Goal: Navigation & Orientation: Find specific page/section

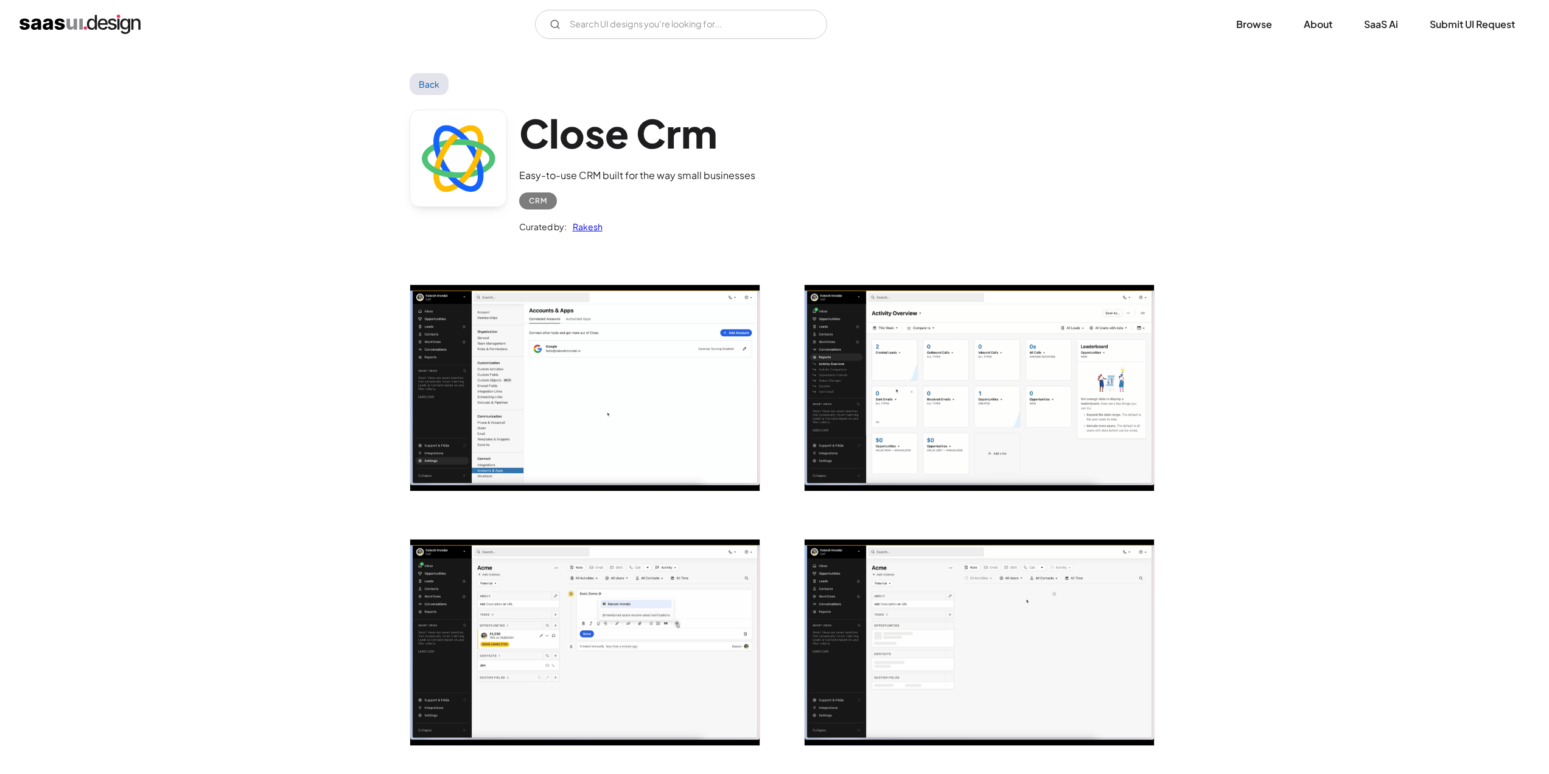
click at [610, 405] on img "open lightbox" at bounding box center [584, 388] width 349 height 206
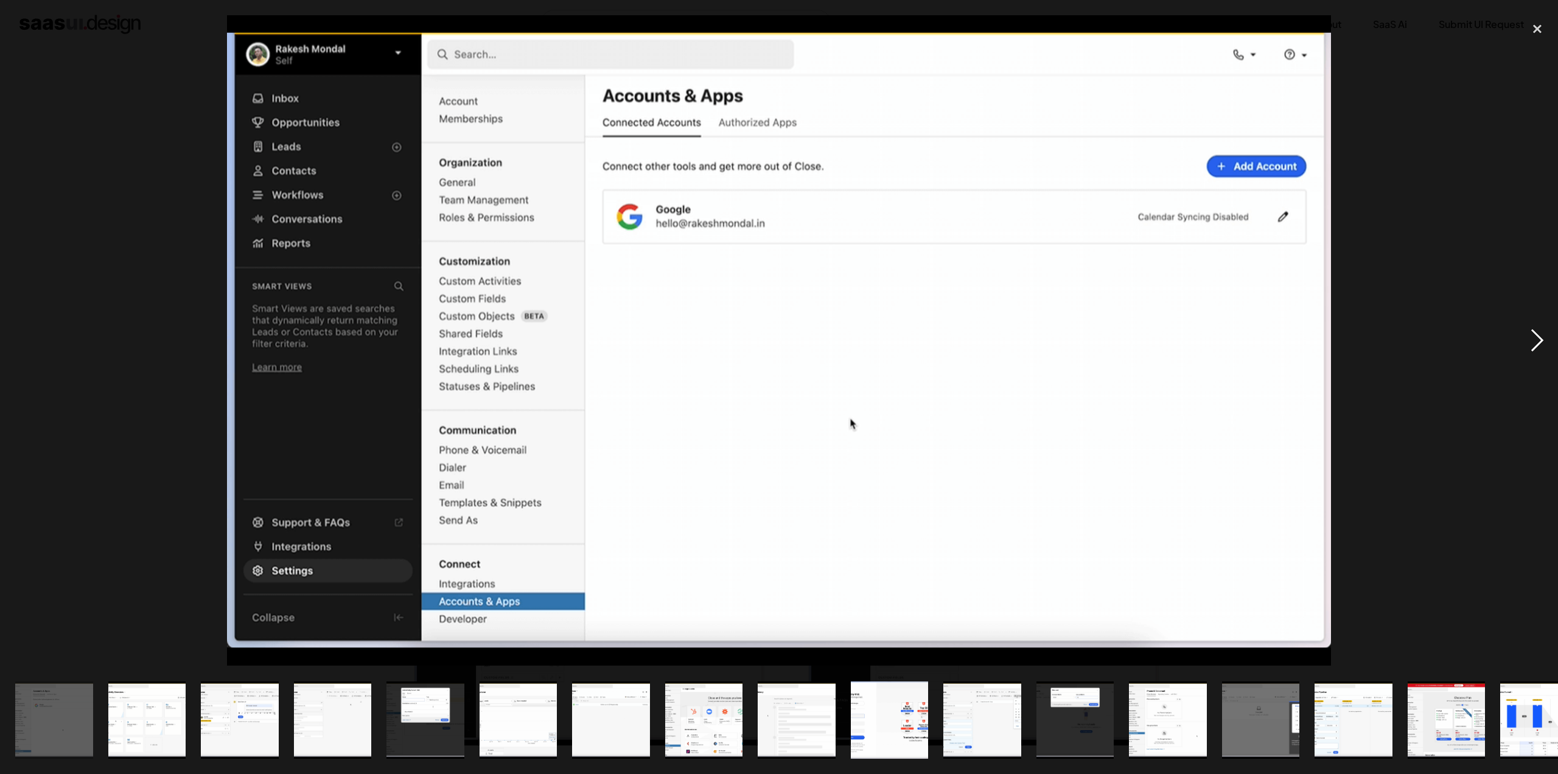
click at [1537, 339] on div "next image" at bounding box center [1537, 340] width 41 height 650
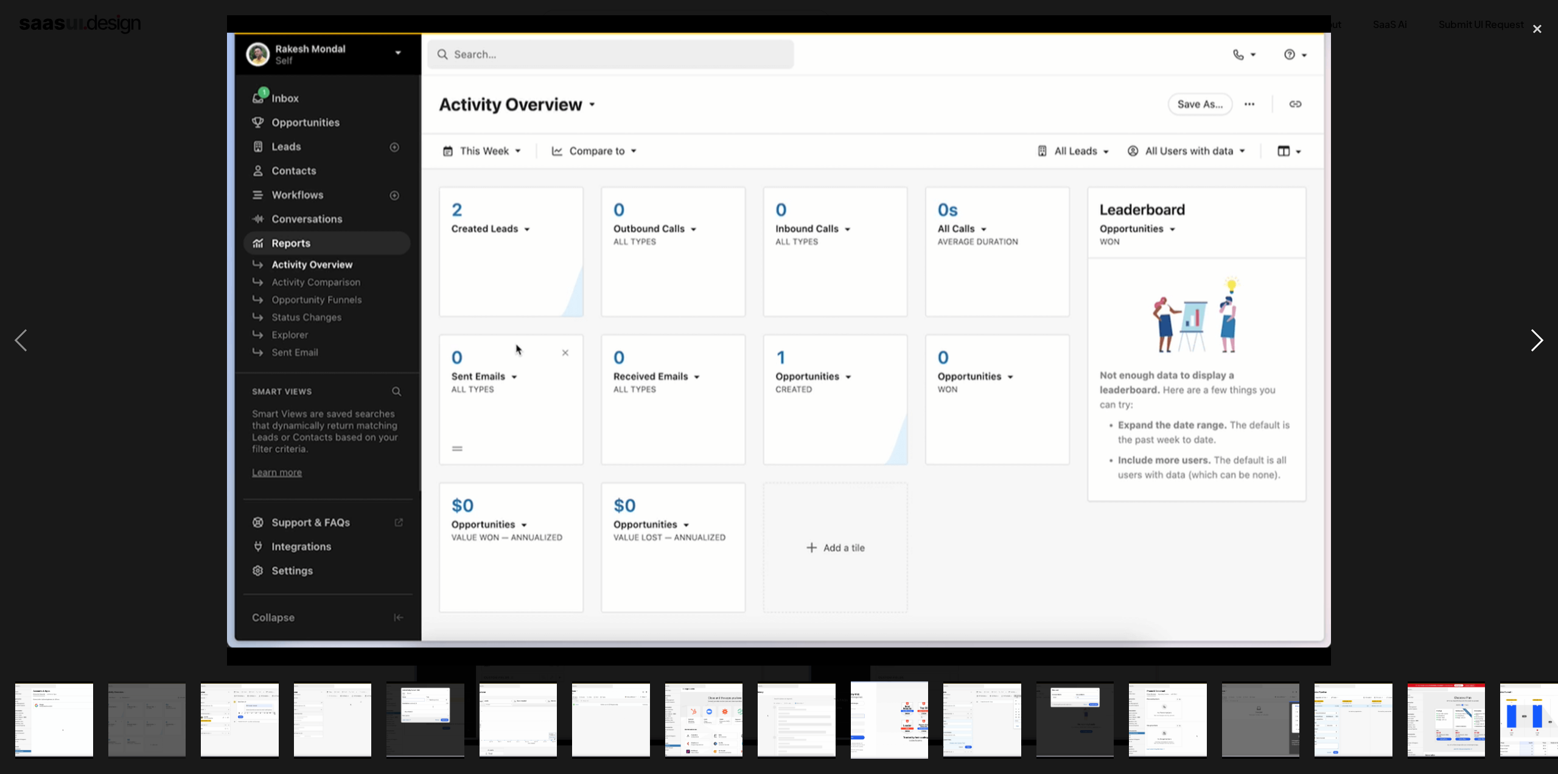
click at [1537, 339] on div "next image" at bounding box center [1537, 340] width 41 height 650
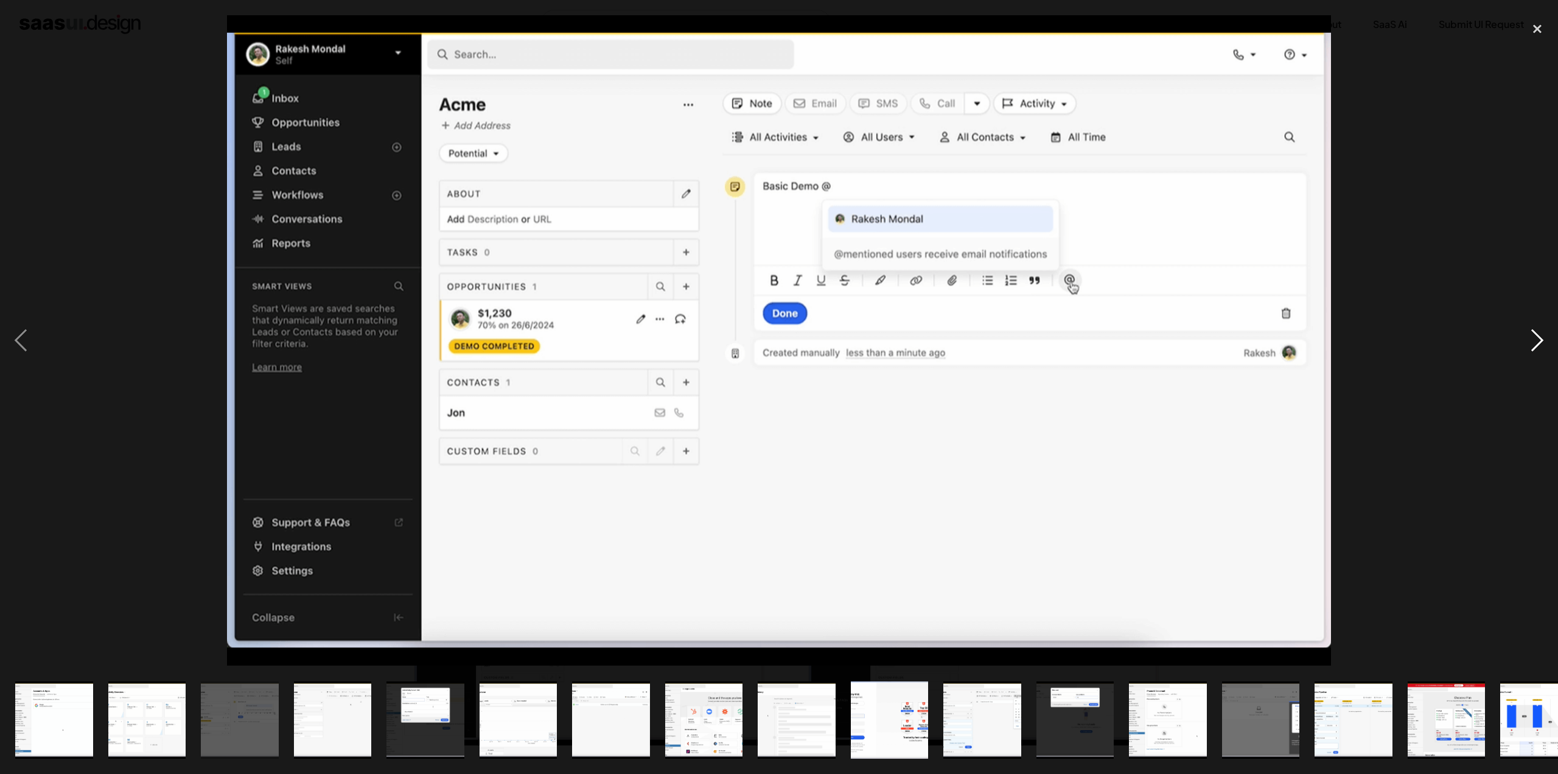
click at [1537, 338] on div "next image" at bounding box center [1537, 340] width 41 height 650
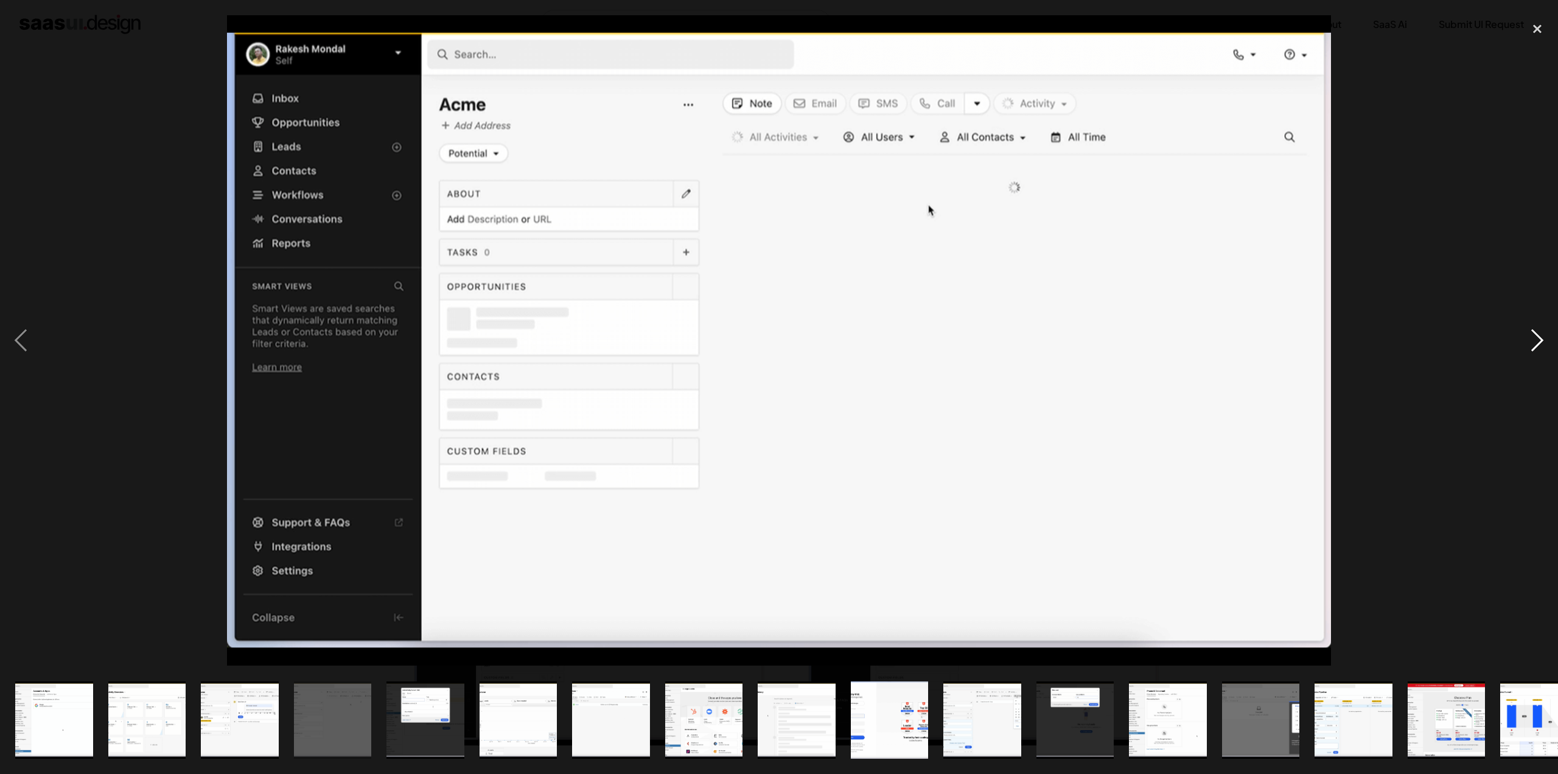
click at [1537, 338] on div "next image" at bounding box center [1537, 340] width 41 height 650
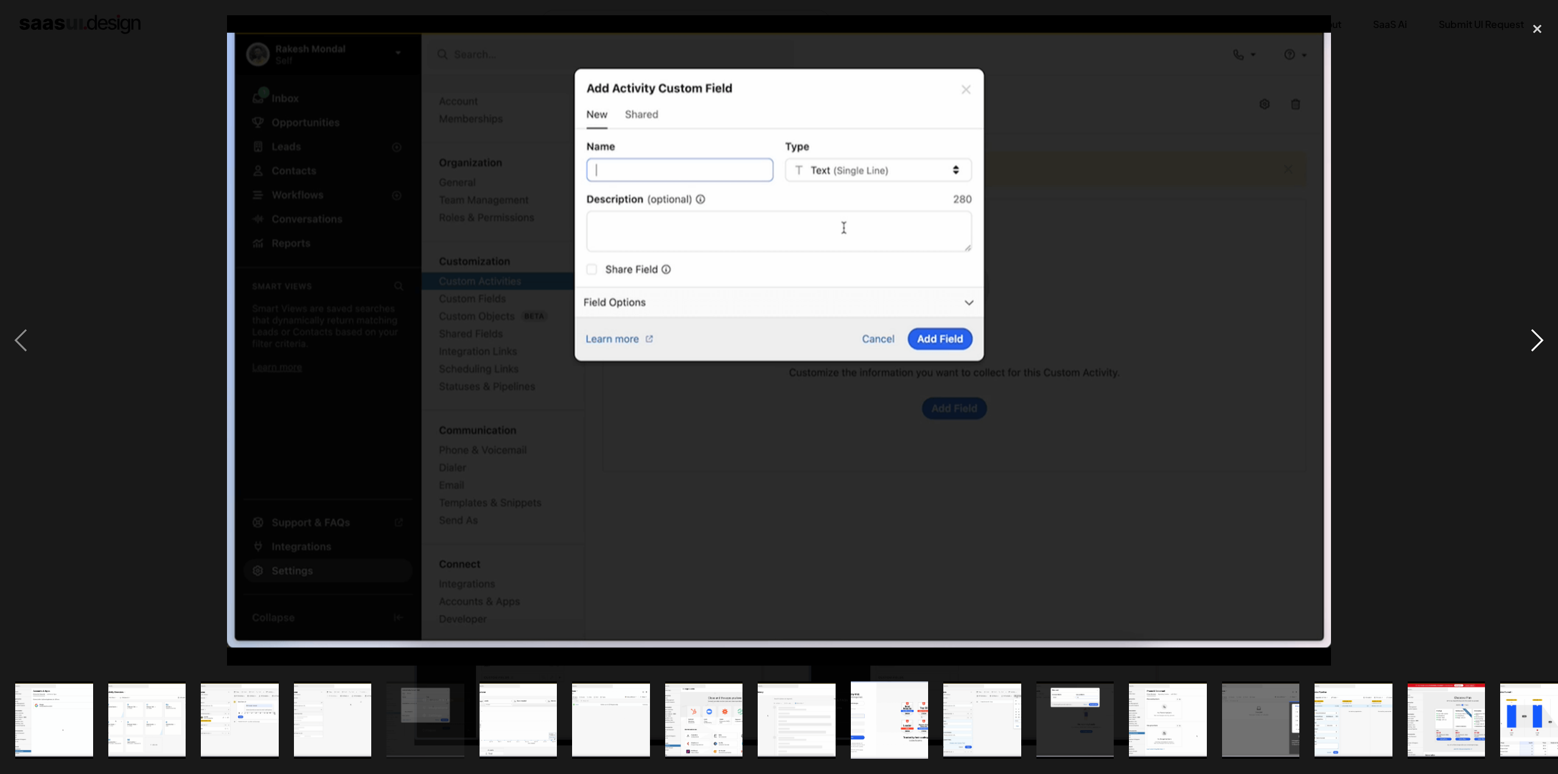
click at [1537, 338] on div "next image" at bounding box center [1537, 340] width 41 height 650
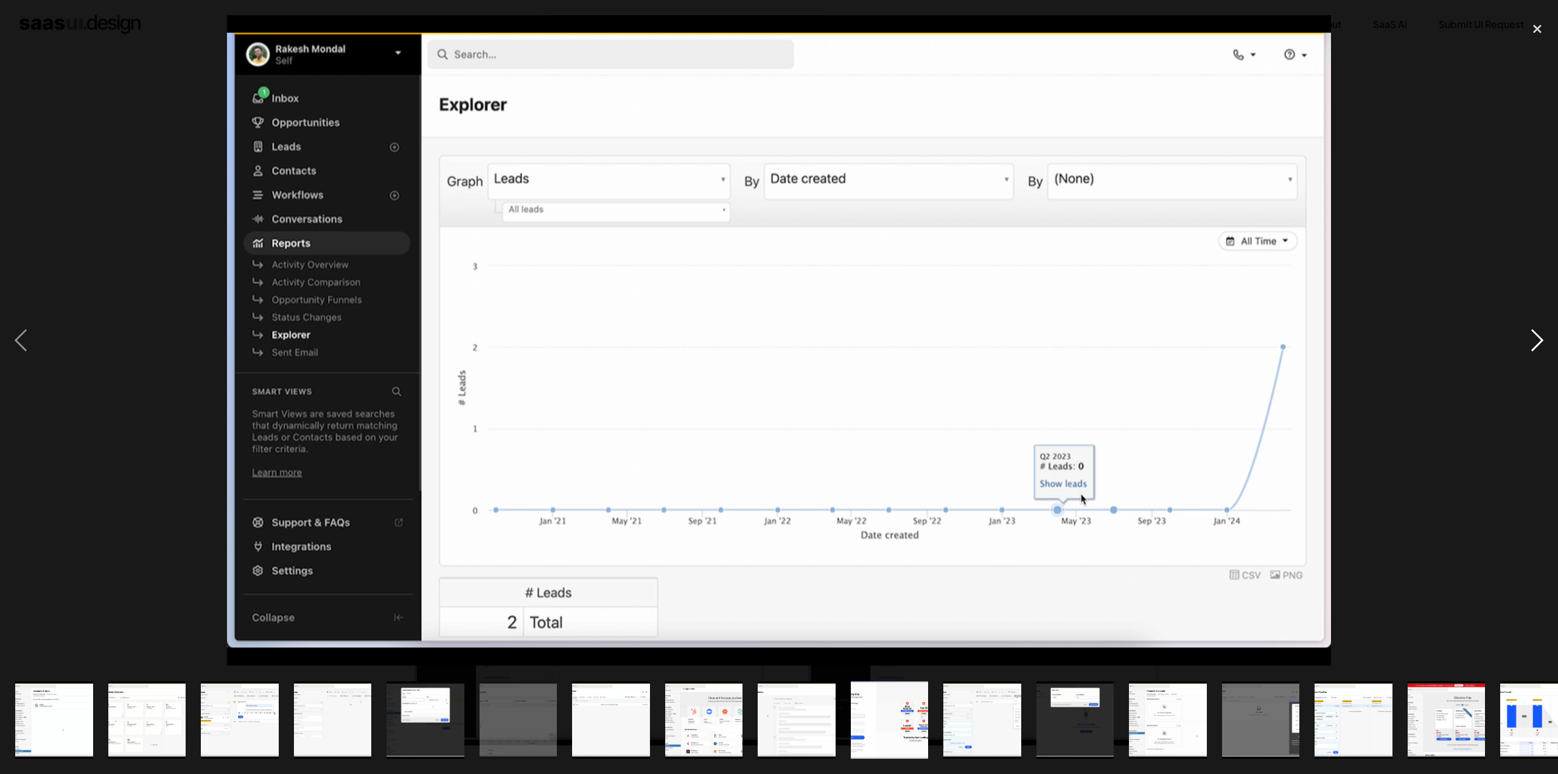
click at [1531, 337] on div "next image" at bounding box center [1537, 340] width 41 height 650
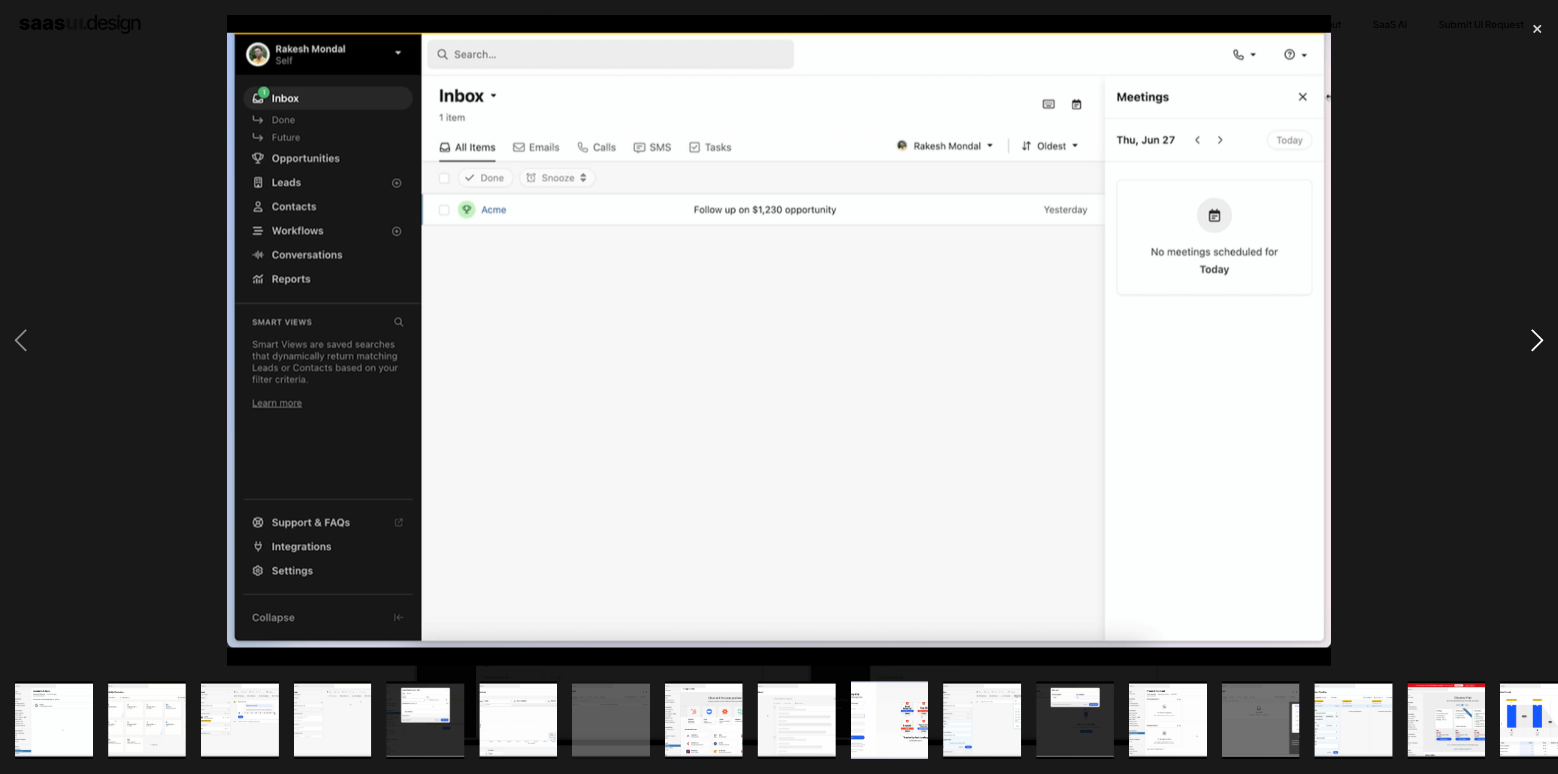
click at [1542, 337] on div "next image" at bounding box center [1537, 340] width 41 height 650
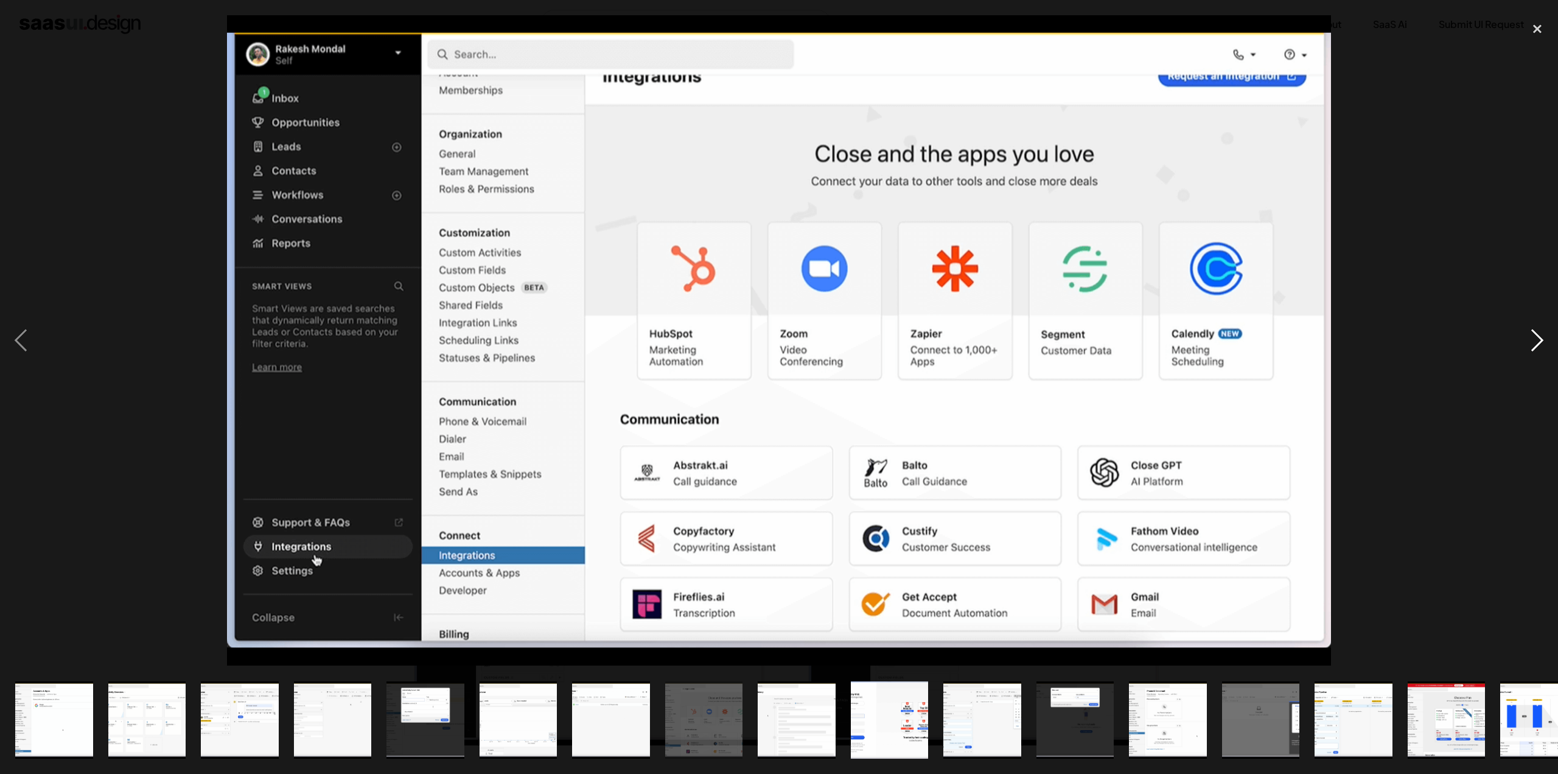
click at [1543, 338] on div "next image" at bounding box center [1537, 340] width 41 height 650
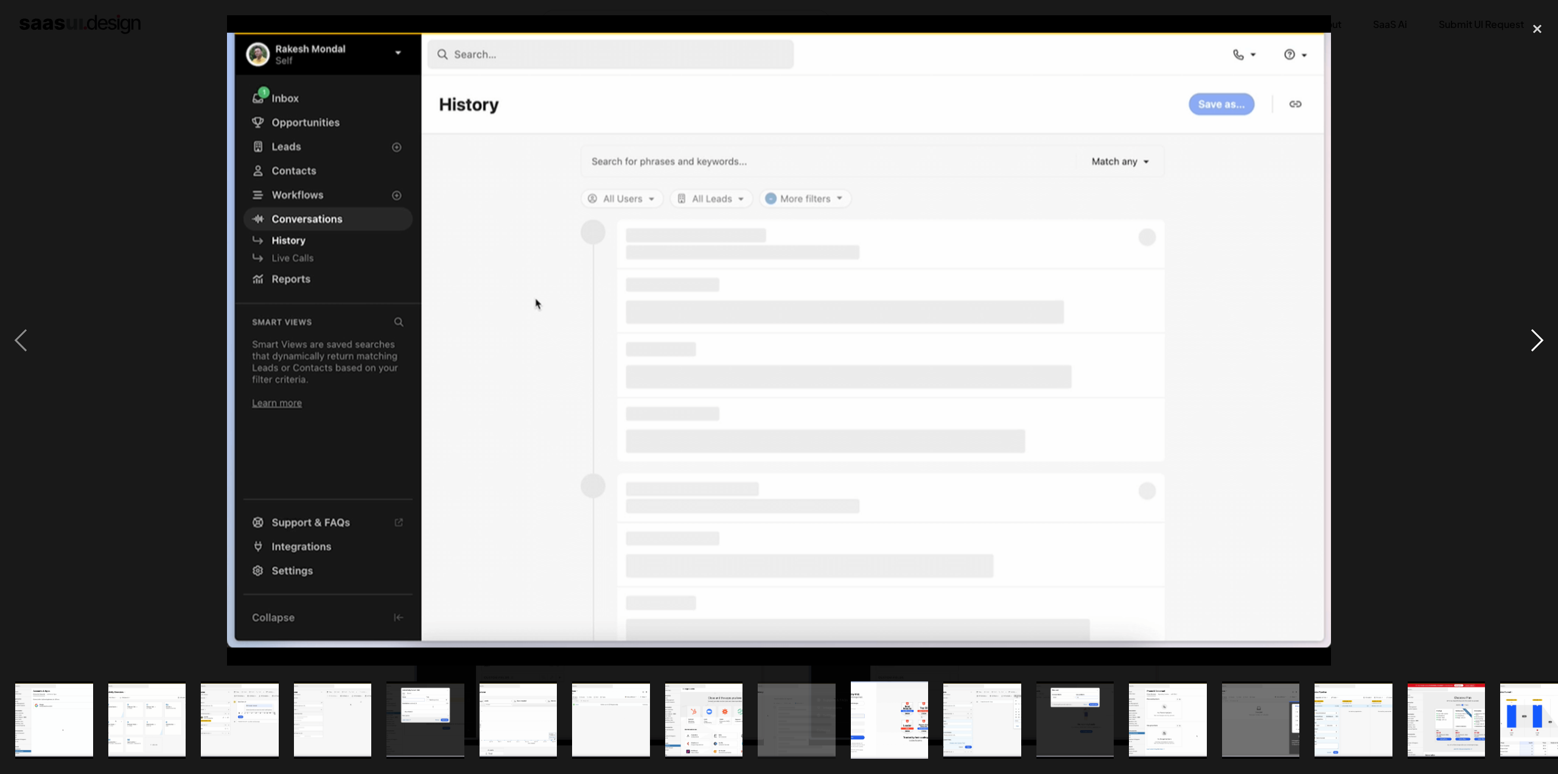
click at [1537, 337] on div "next image" at bounding box center [1537, 340] width 41 height 650
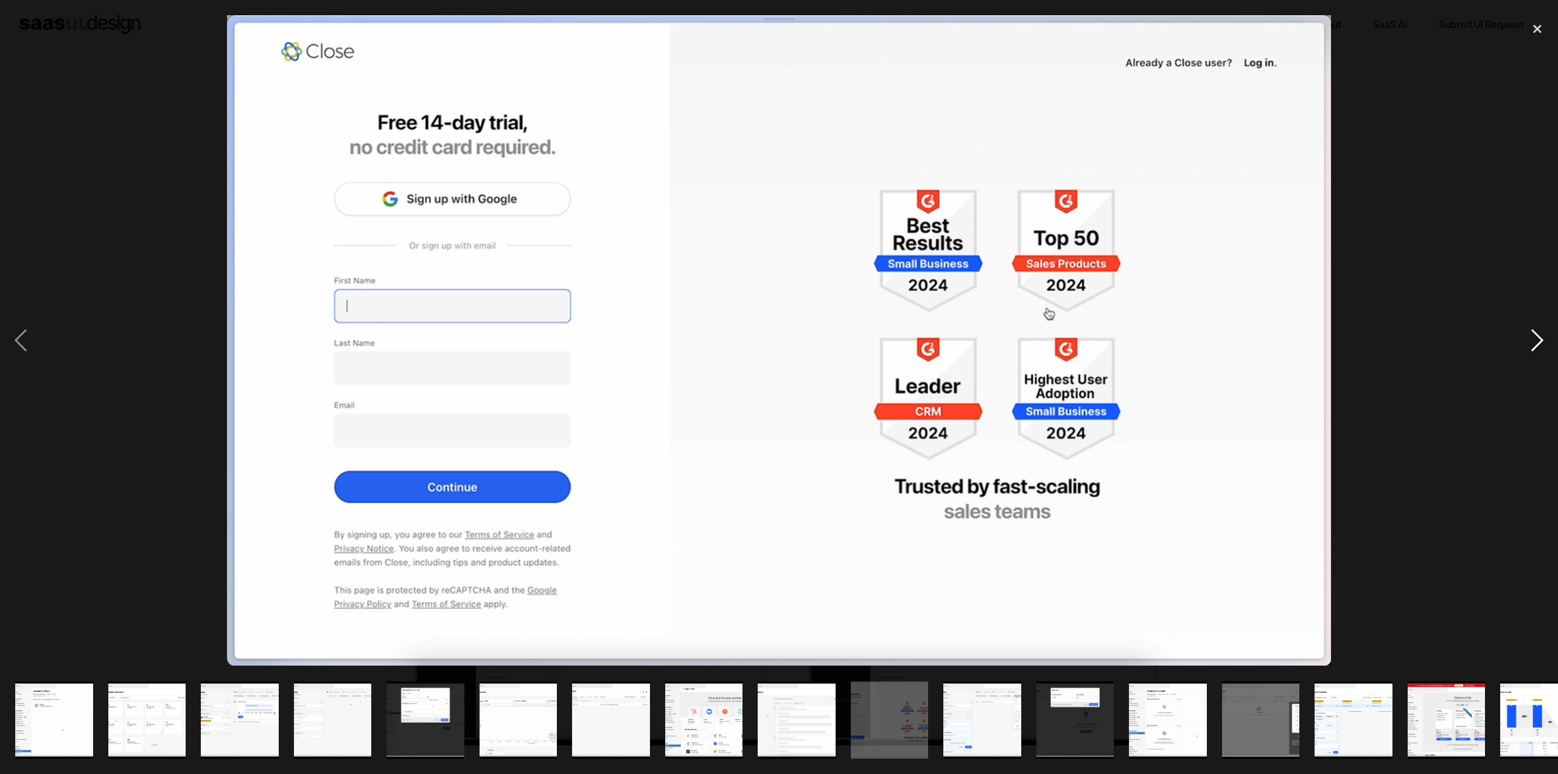
click at [1537, 337] on div "next image" at bounding box center [1537, 340] width 41 height 650
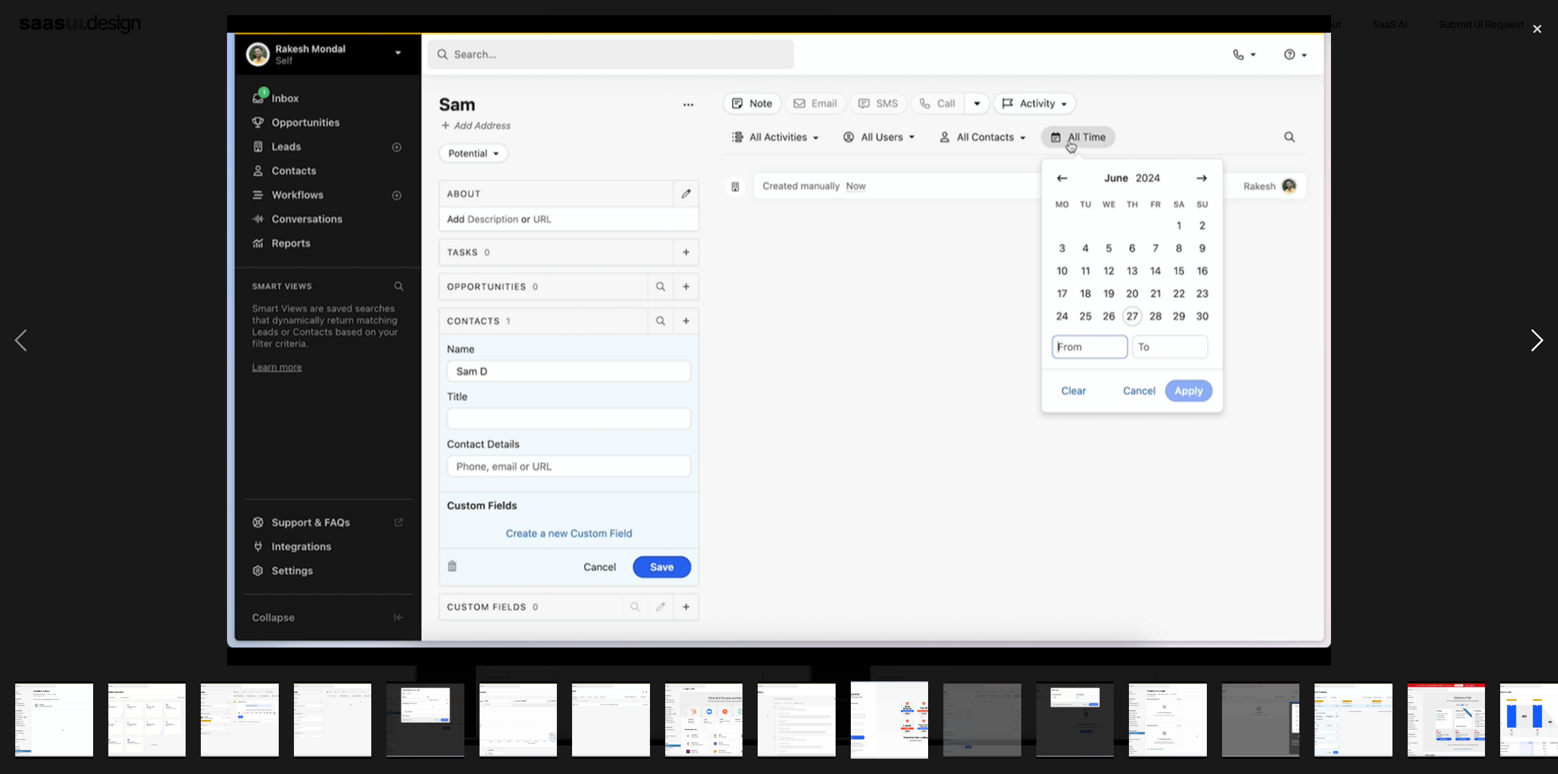
click at [1536, 338] on div "next image" at bounding box center [1537, 340] width 41 height 650
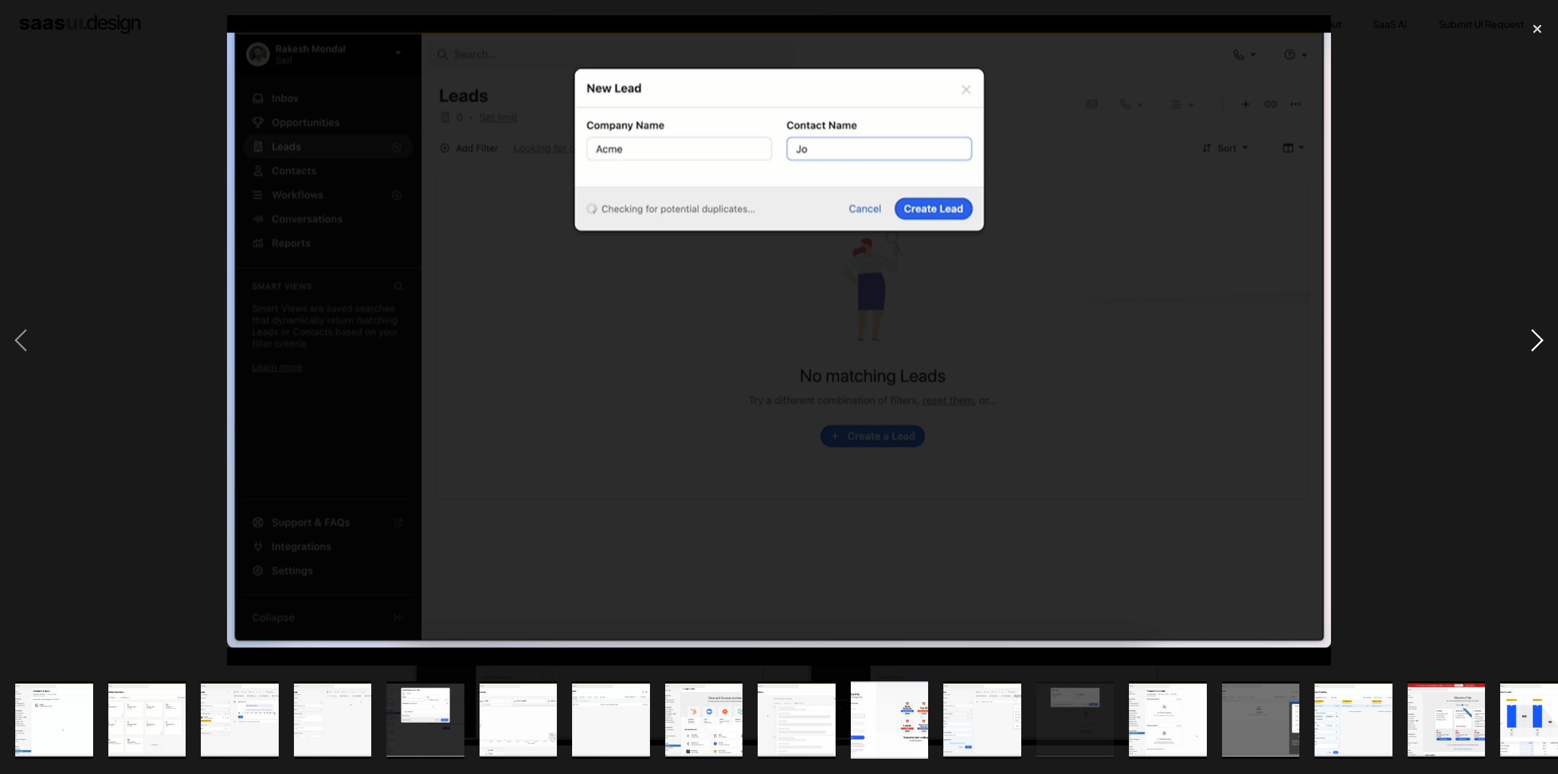
click at [1536, 338] on div "next image" at bounding box center [1537, 340] width 41 height 650
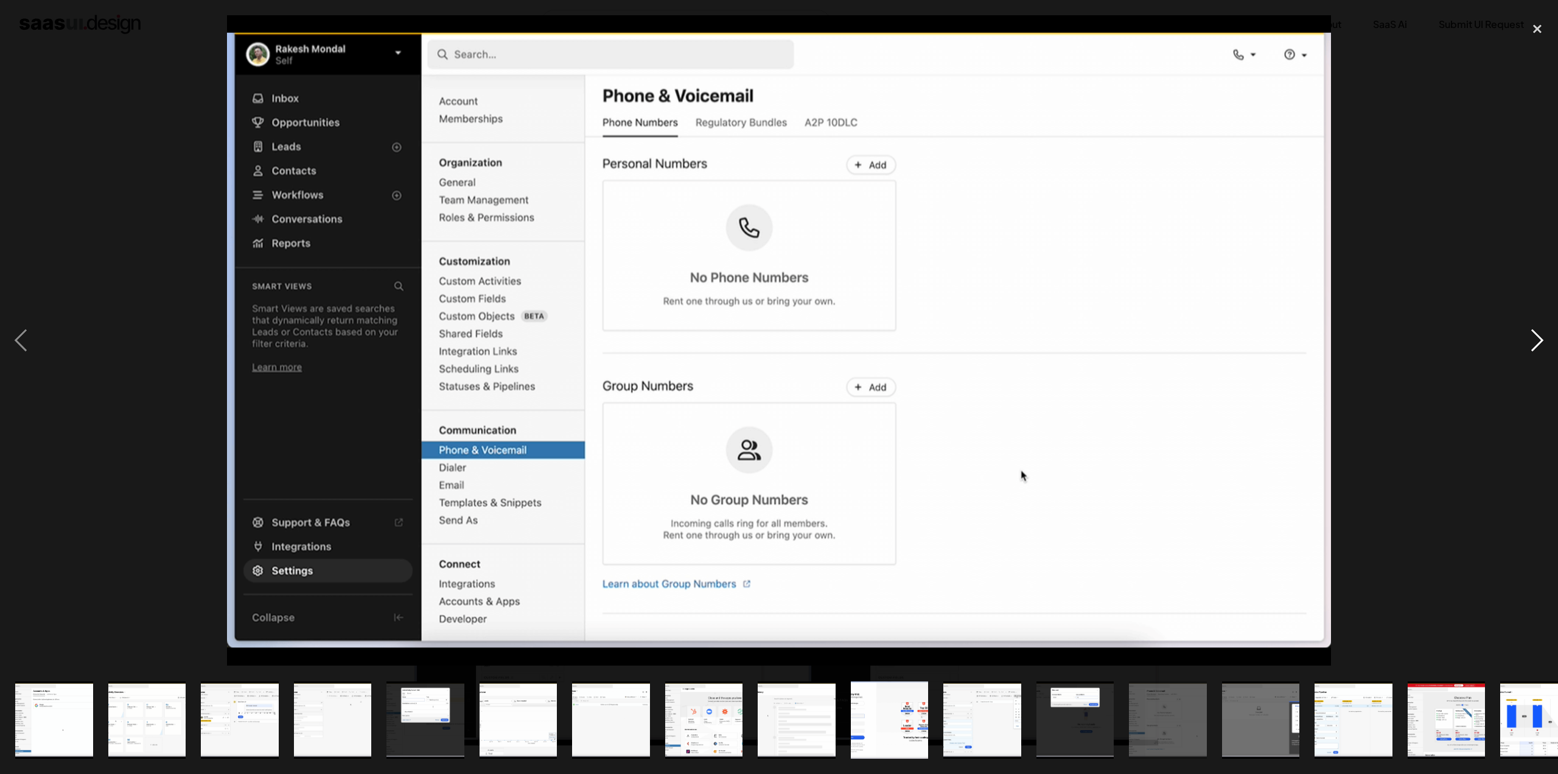
click at [1536, 339] on div "next image" at bounding box center [1537, 340] width 41 height 650
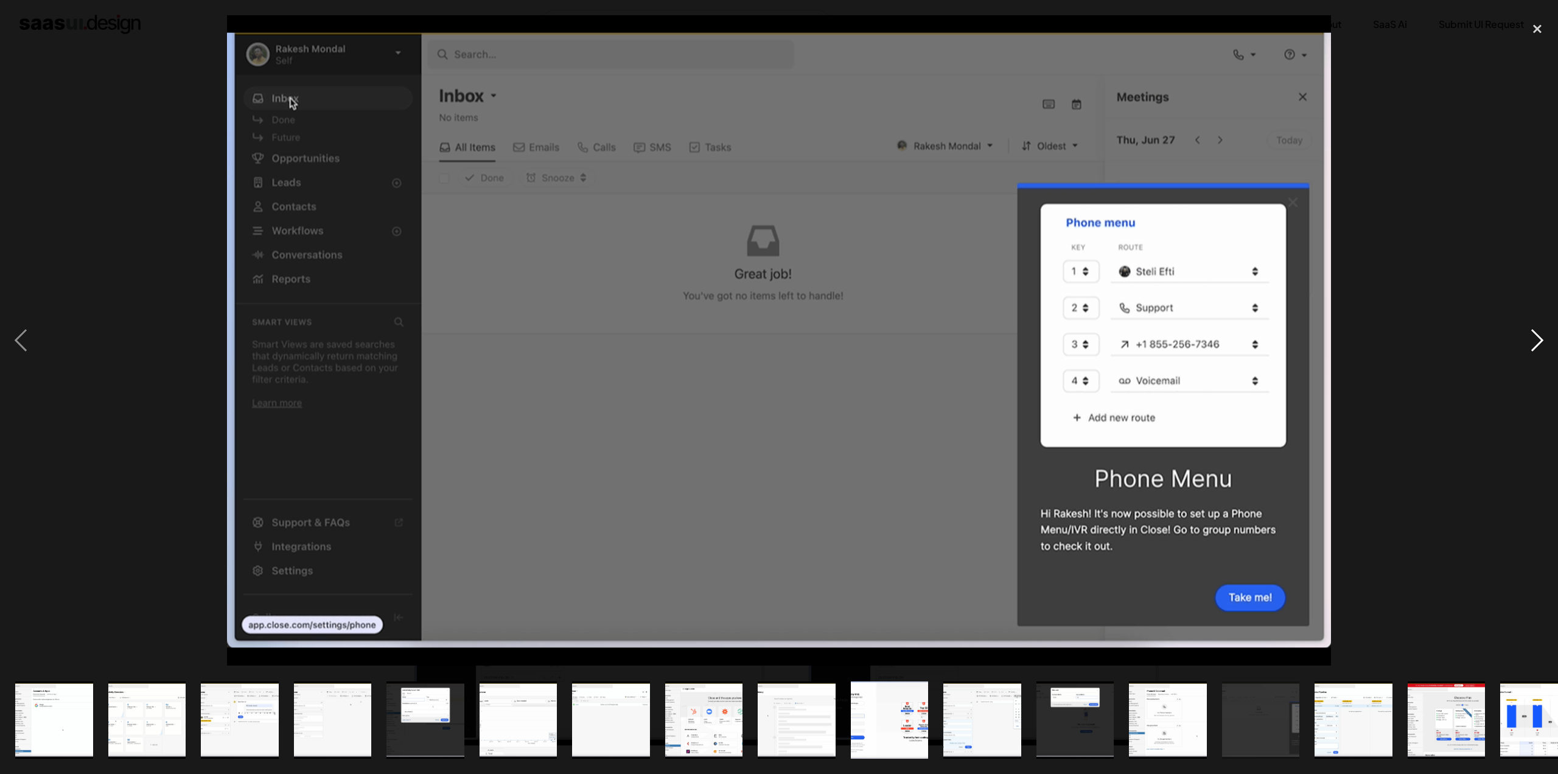
click at [1536, 339] on div "next image" at bounding box center [1537, 340] width 41 height 650
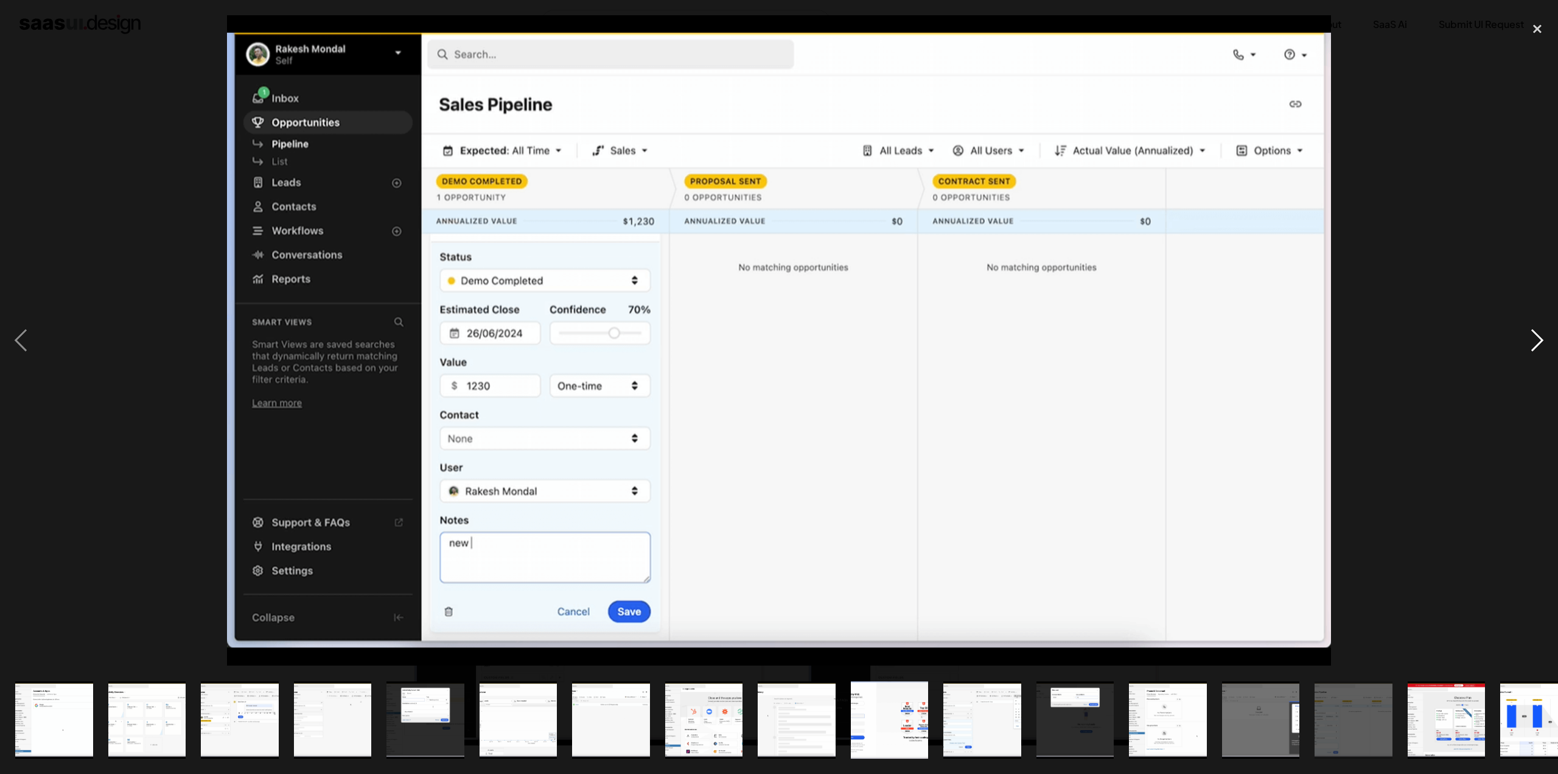
click at [1536, 339] on div "next image" at bounding box center [1537, 340] width 41 height 650
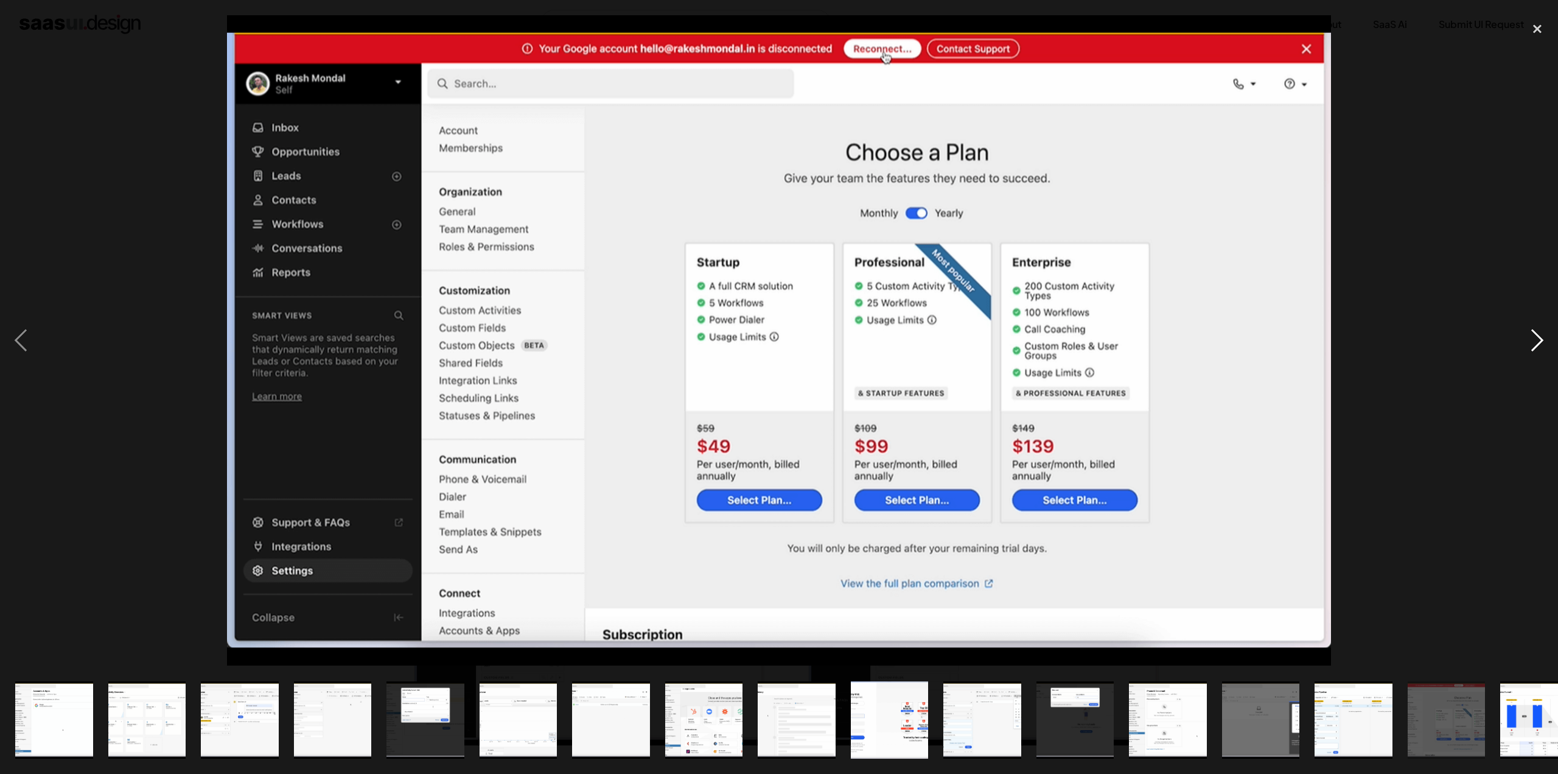
click at [1536, 339] on div "next image" at bounding box center [1537, 340] width 41 height 650
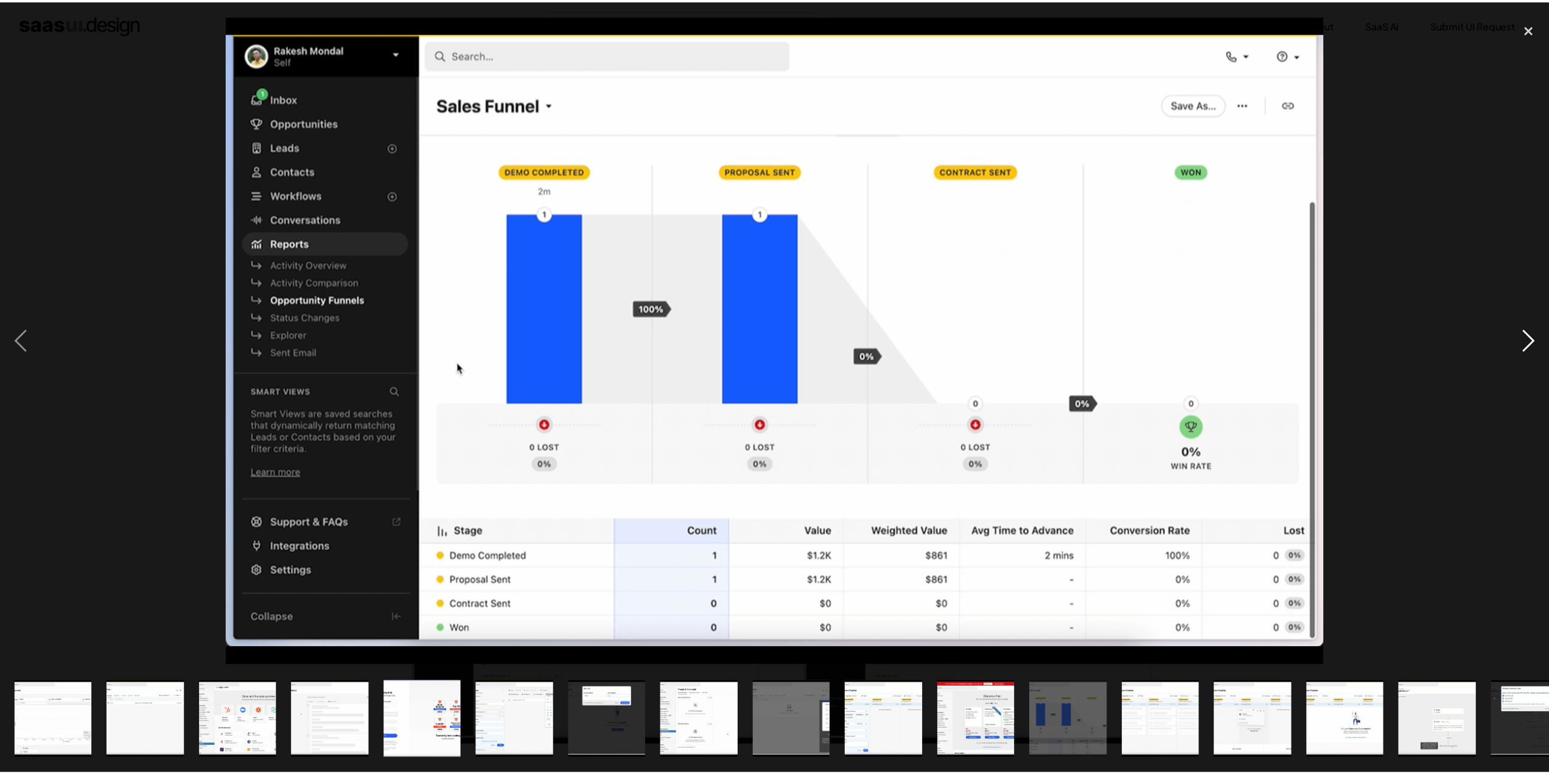
scroll to position [0, 592]
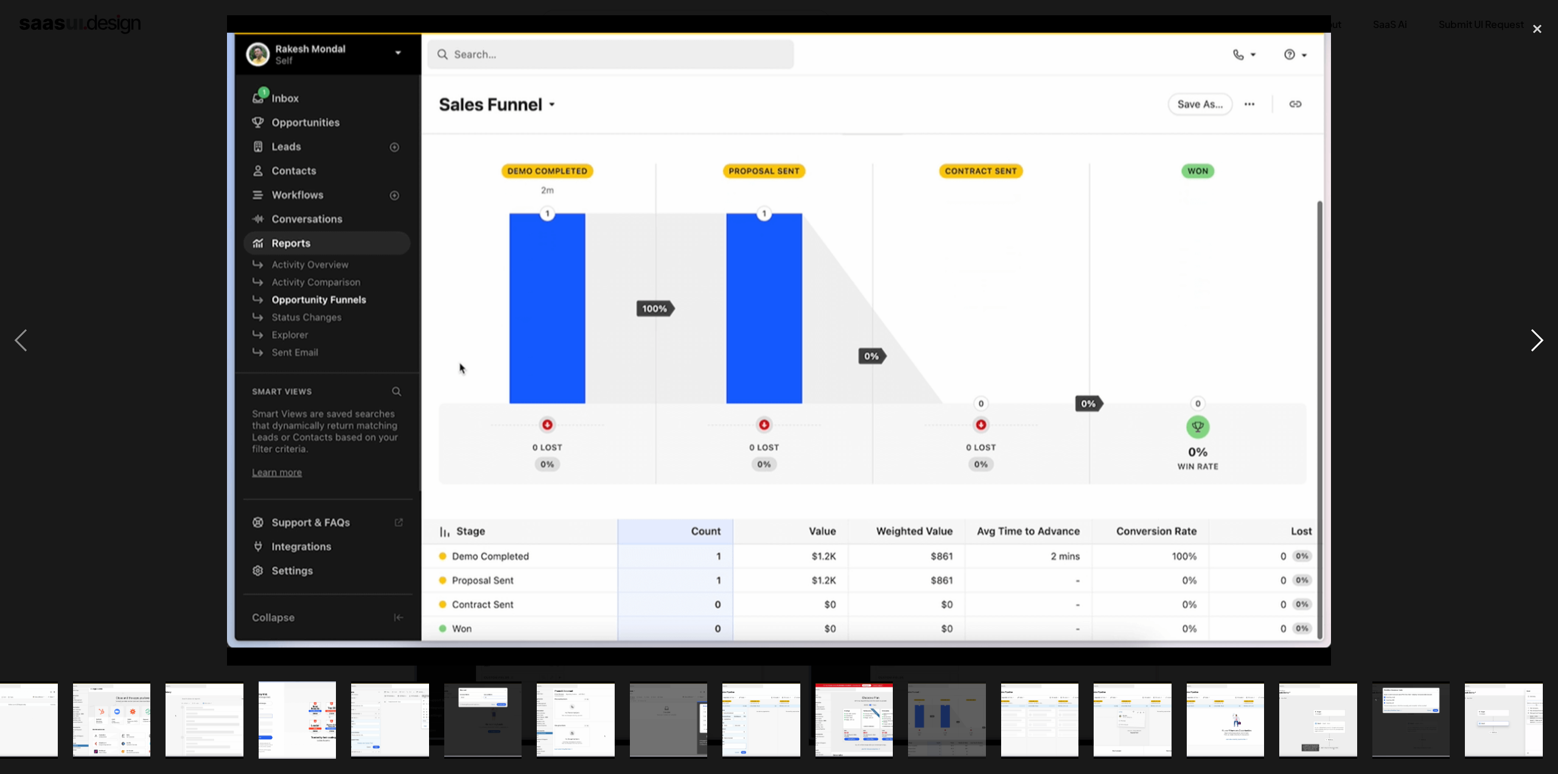
click at [1532, 341] on div "next image" at bounding box center [1537, 340] width 41 height 650
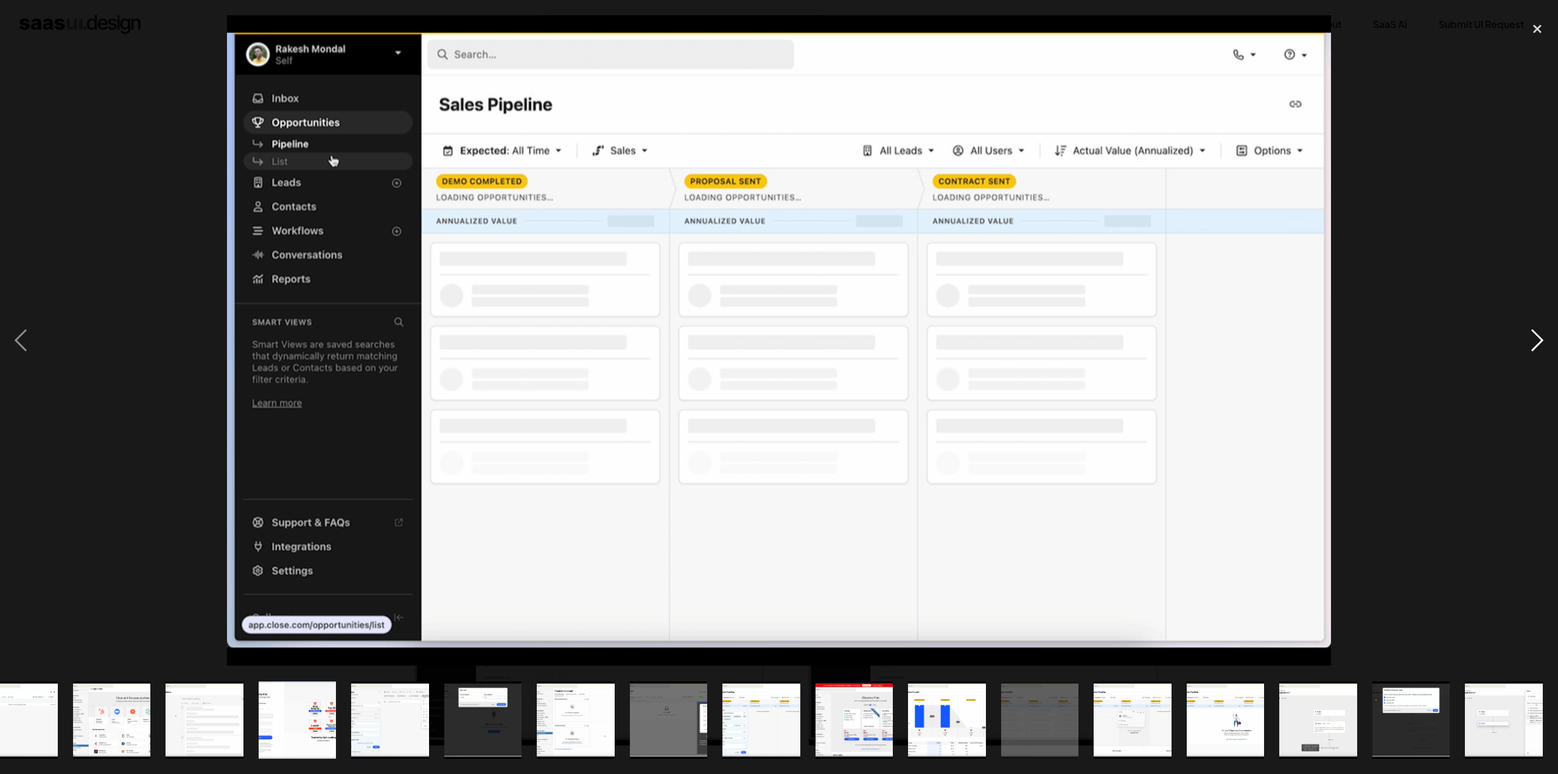
click at [1531, 341] on div "next image" at bounding box center [1537, 340] width 41 height 650
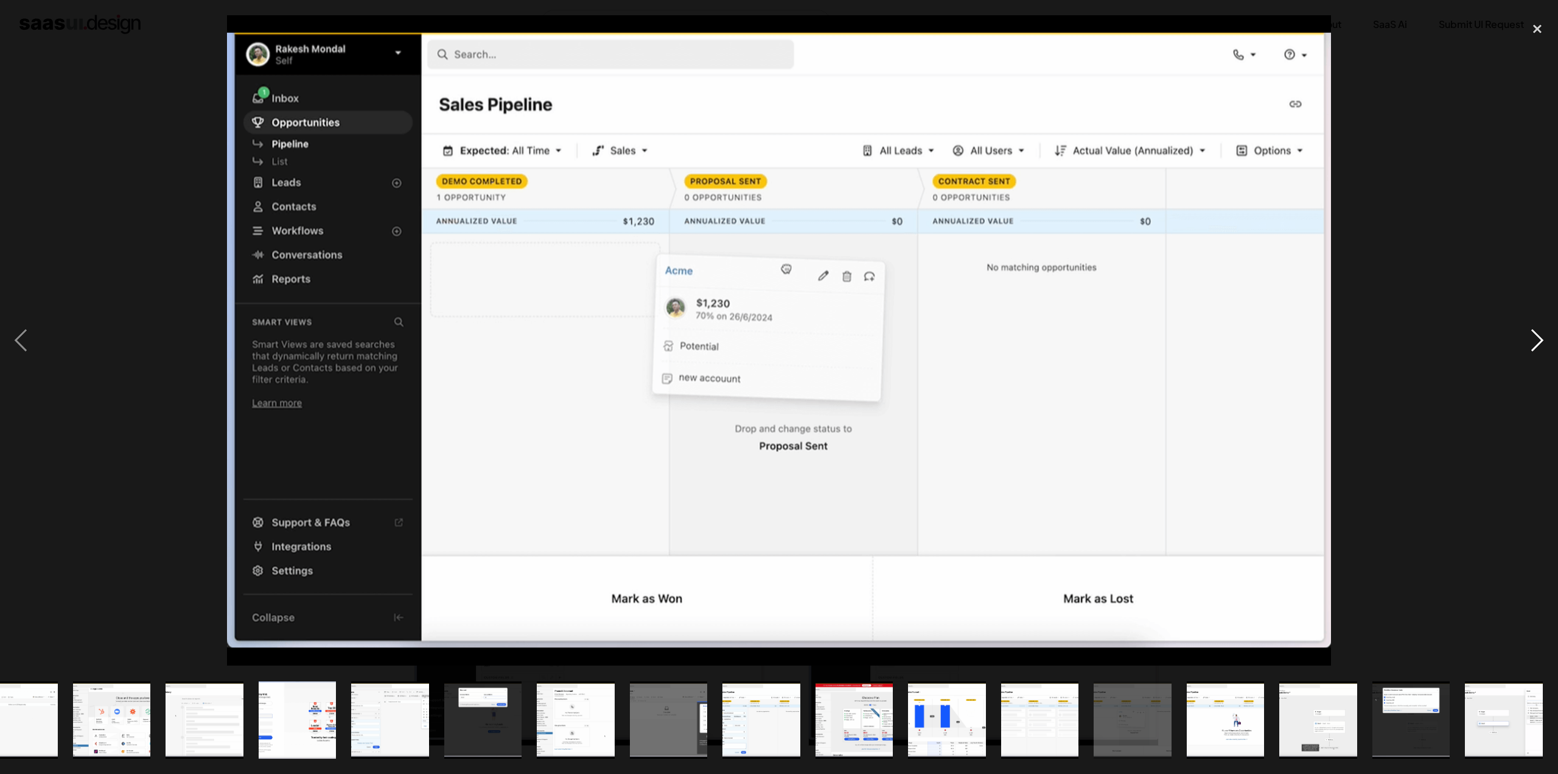
click at [1531, 342] on div "next image" at bounding box center [1537, 340] width 41 height 650
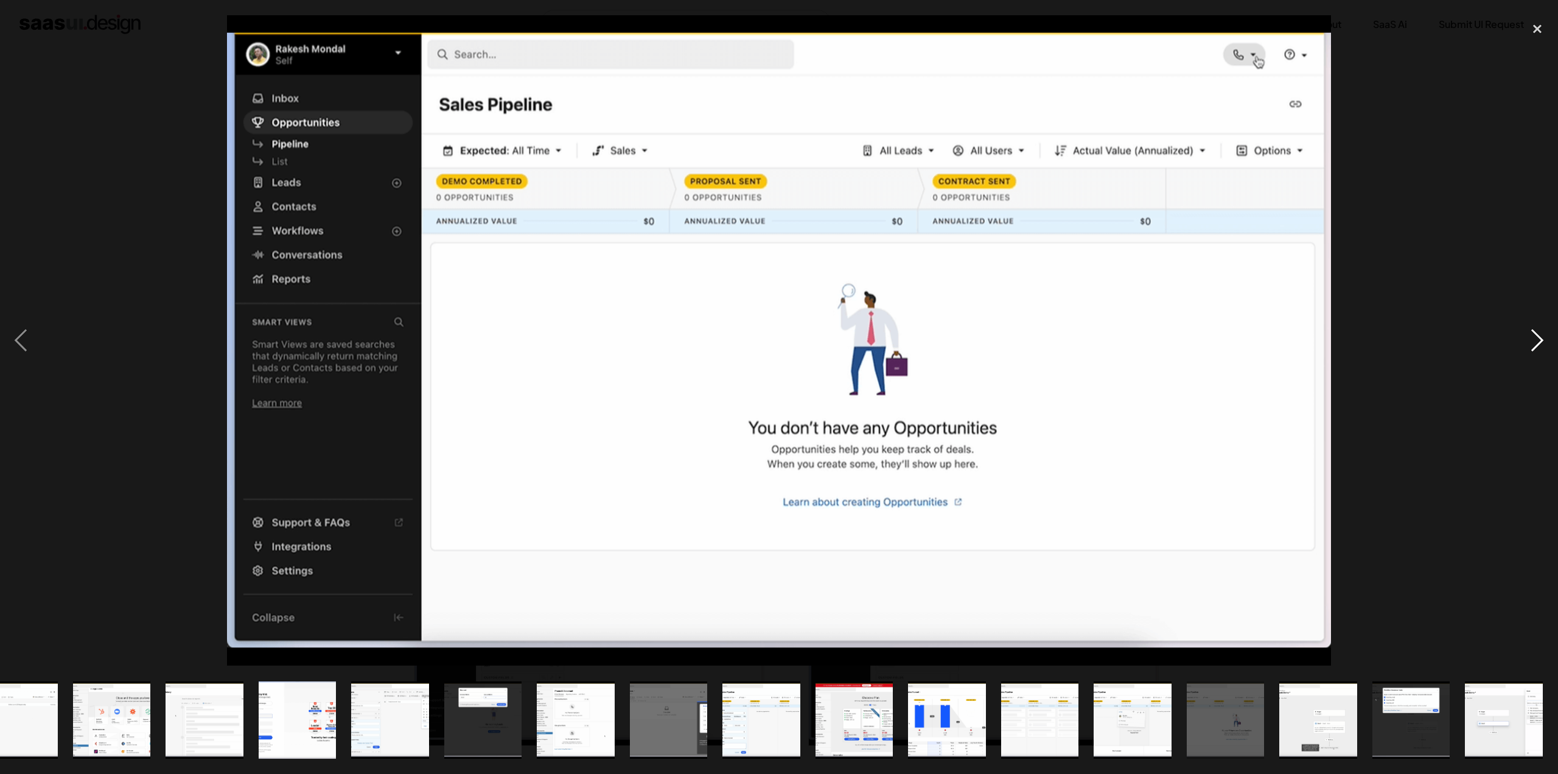
click at [1531, 342] on div "next image" at bounding box center [1537, 340] width 41 height 650
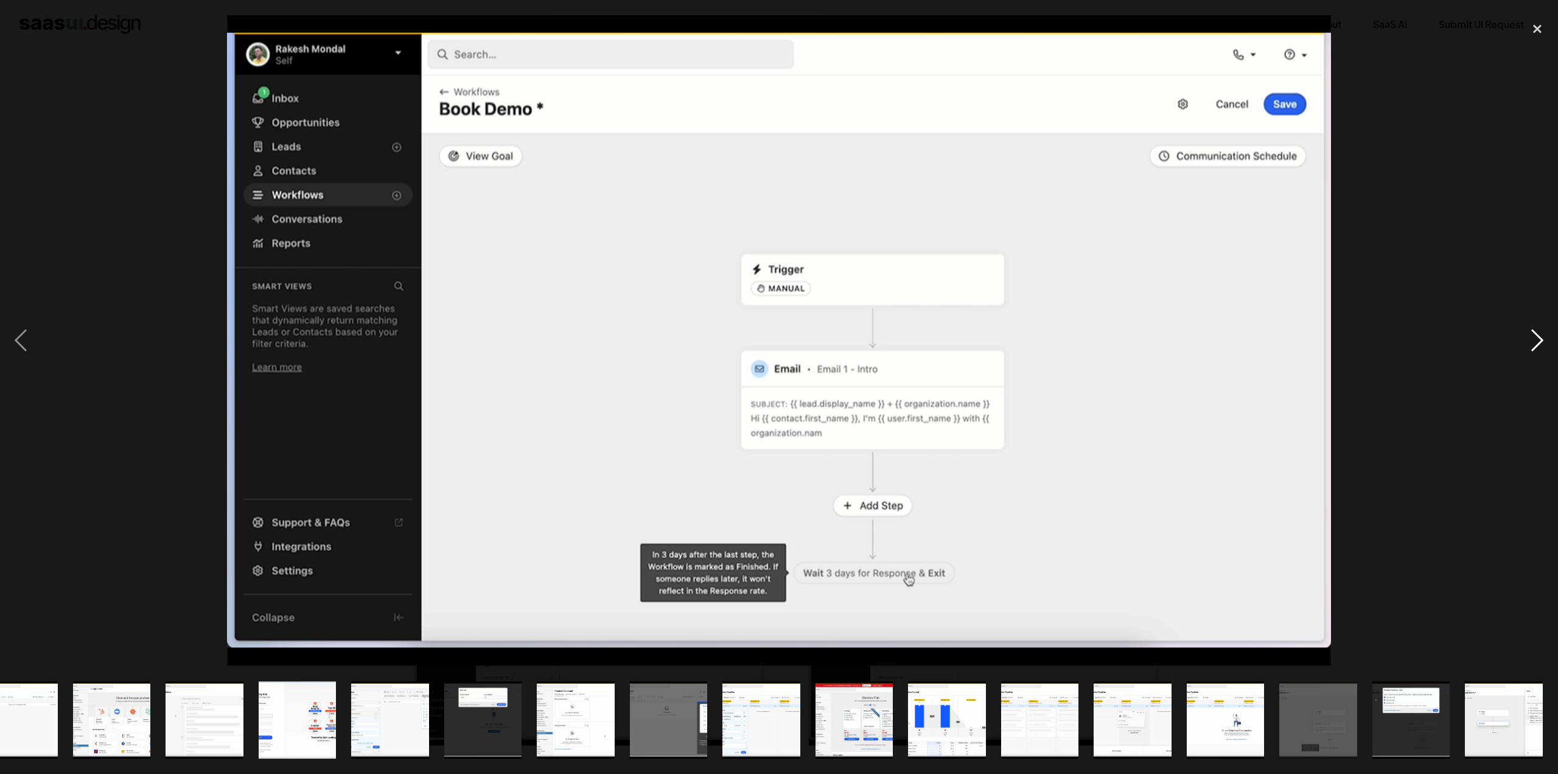
click at [1531, 342] on div "next image" at bounding box center [1537, 340] width 41 height 650
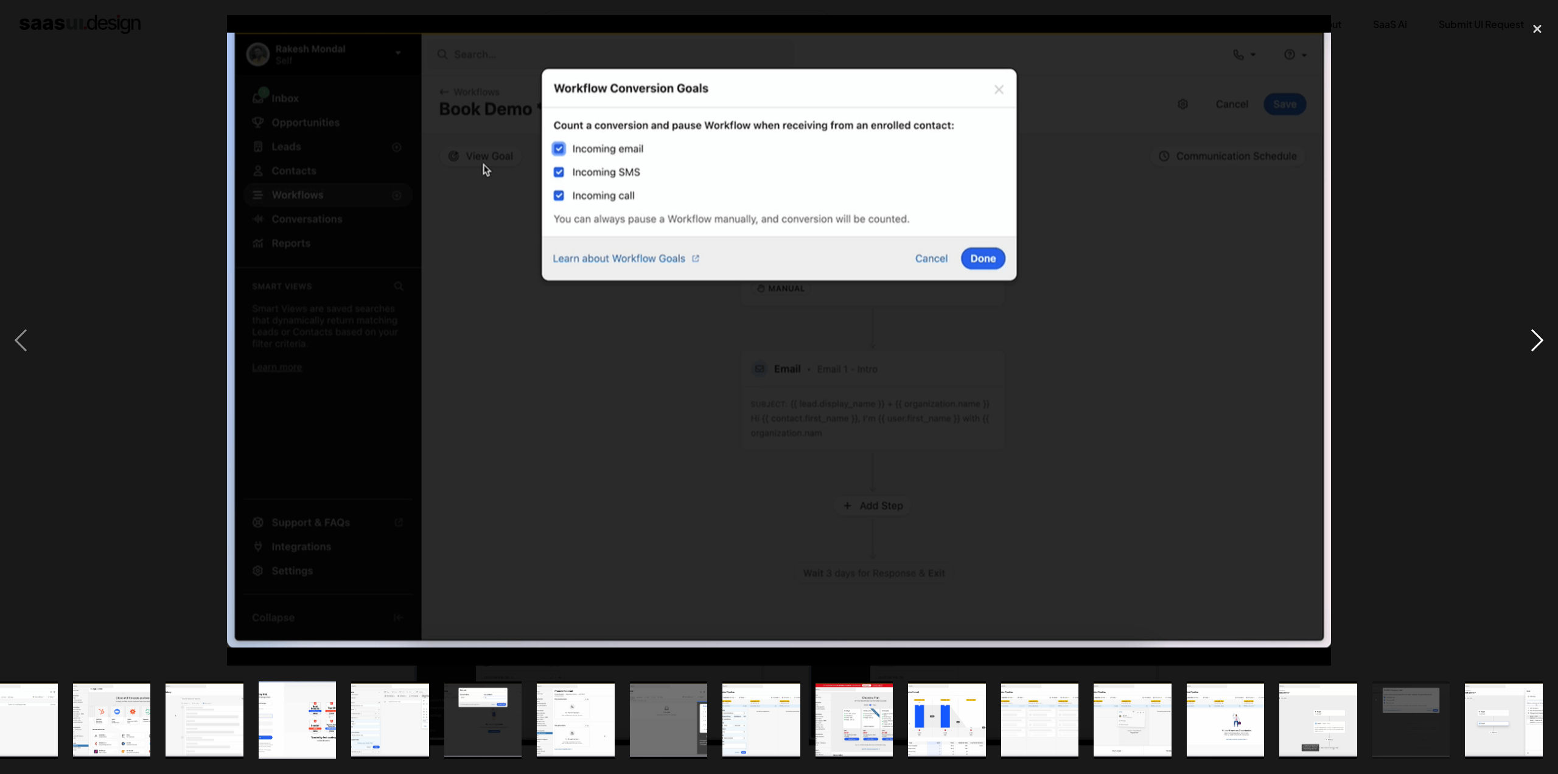
click at [1531, 342] on div "next image" at bounding box center [1537, 340] width 41 height 650
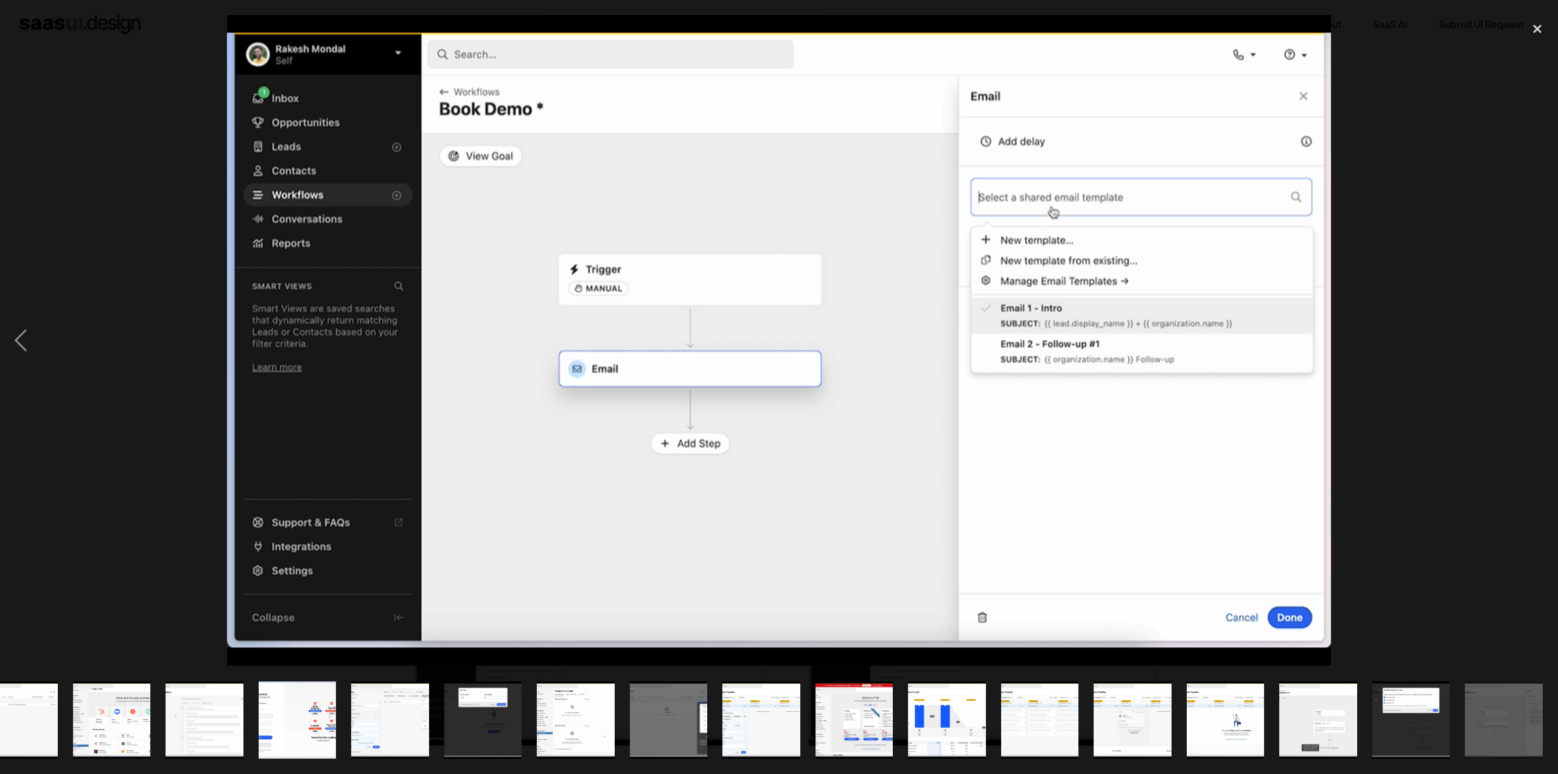
click at [1530, 342] on div "next image" at bounding box center [1537, 340] width 41 height 650
click at [1535, 26] on div "close lightbox" at bounding box center [1537, 28] width 41 height 27
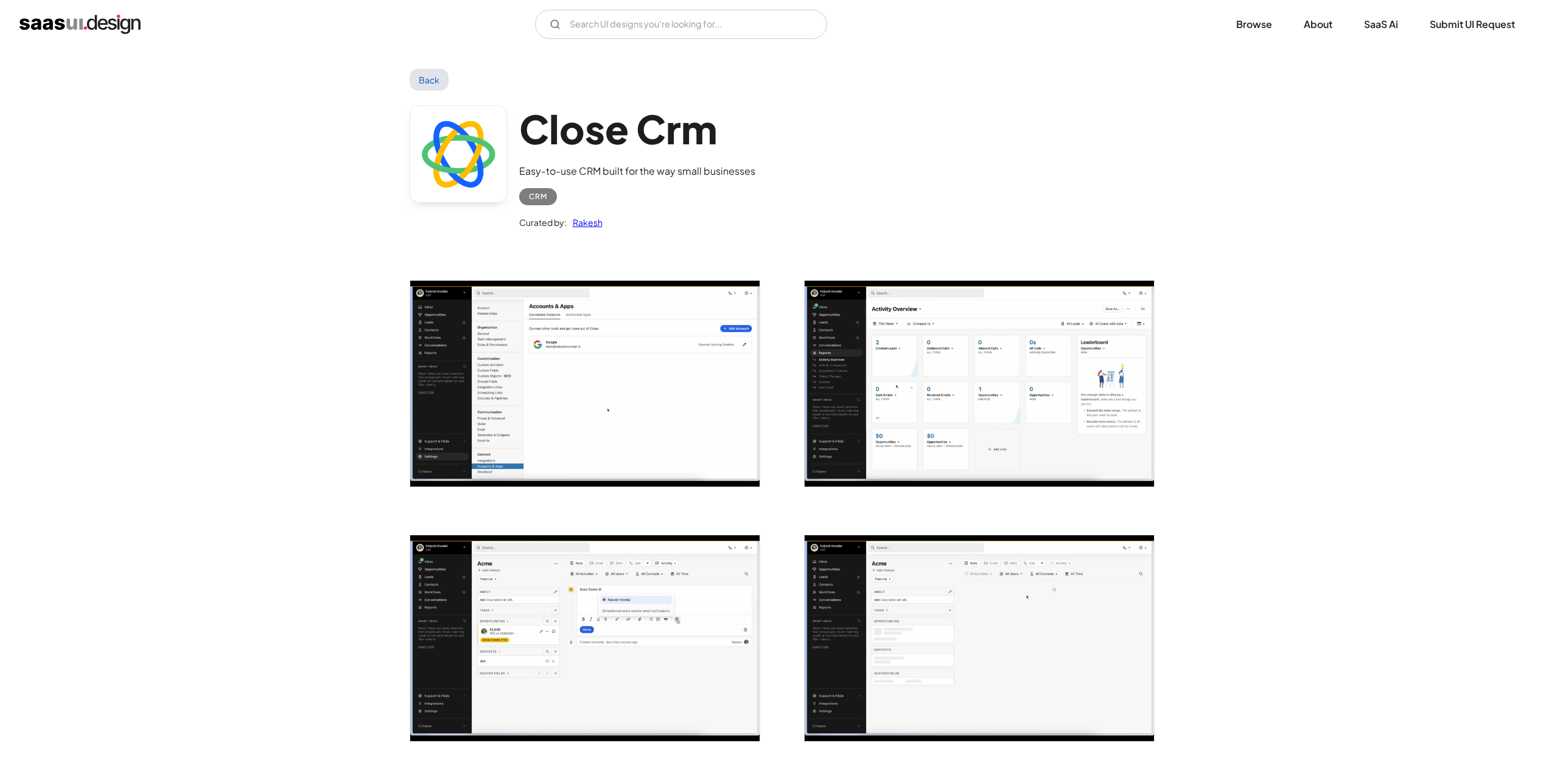
scroll to position [0, 0]
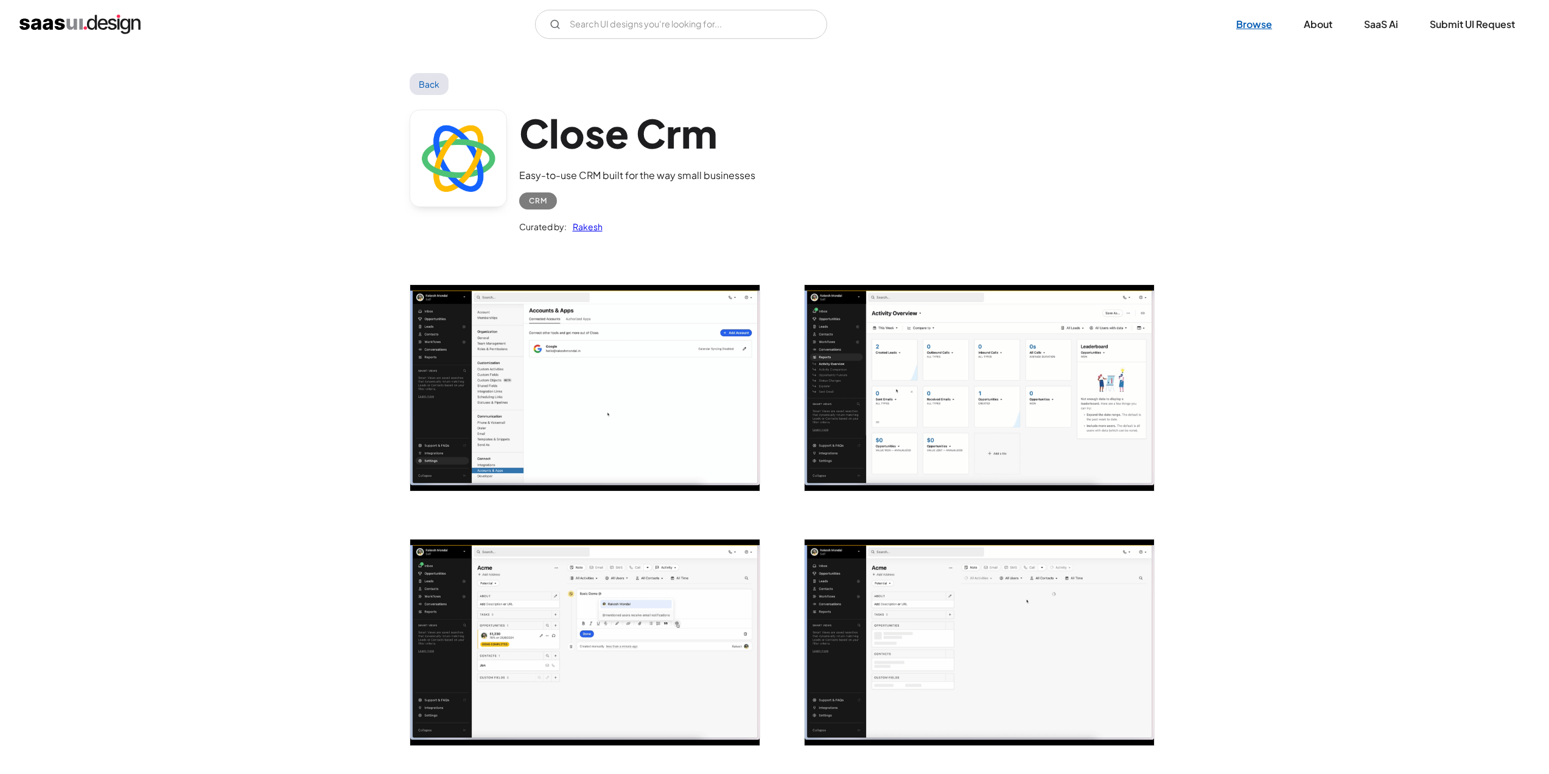
click at [1260, 15] on link "Browse" at bounding box center [1253, 24] width 65 height 27
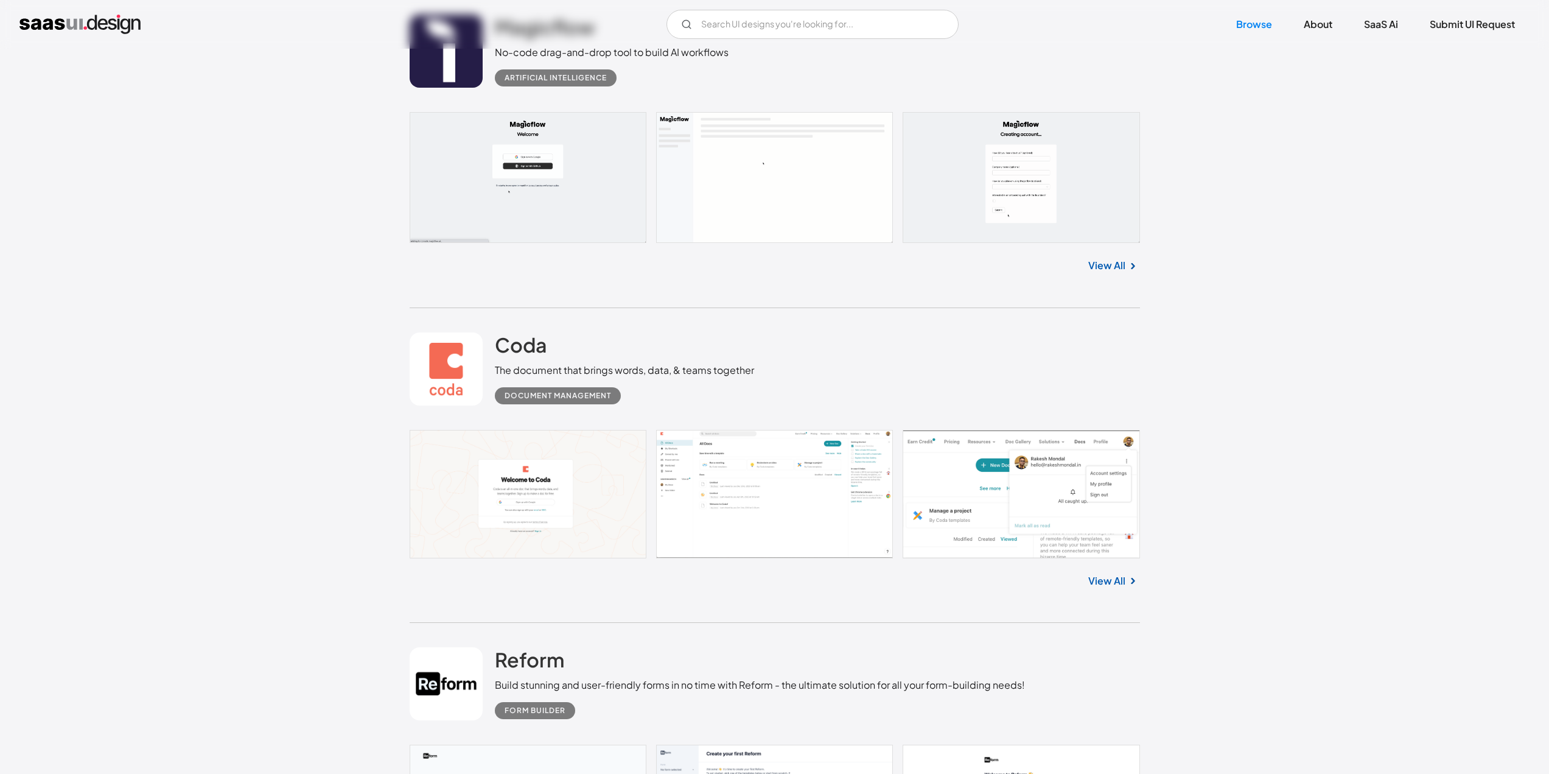
scroll to position [7423, 0]
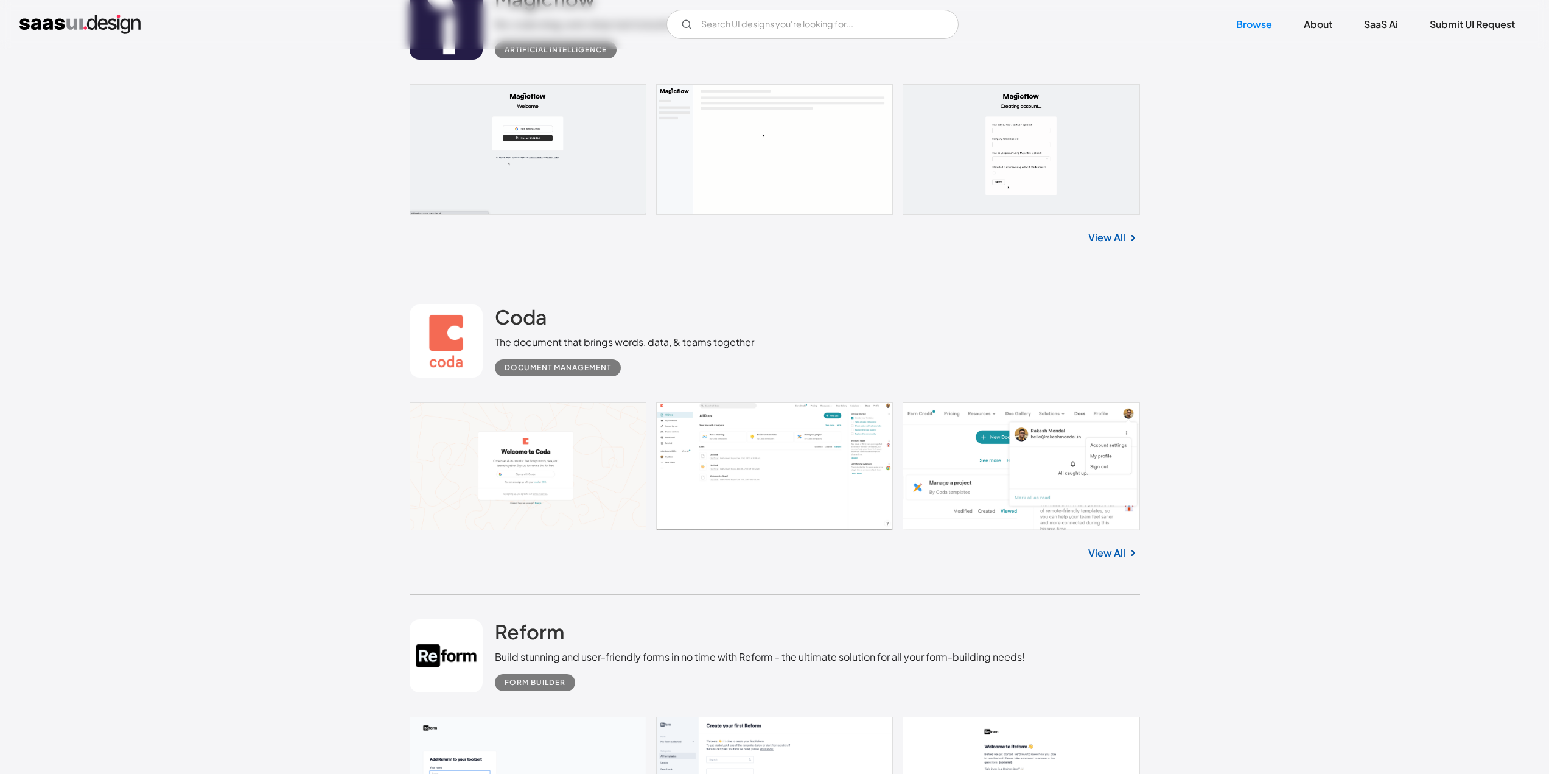
drag, startPoint x: 799, startPoint y: 178, endPoint x: 800, endPoint y: 172, distance: 6.1
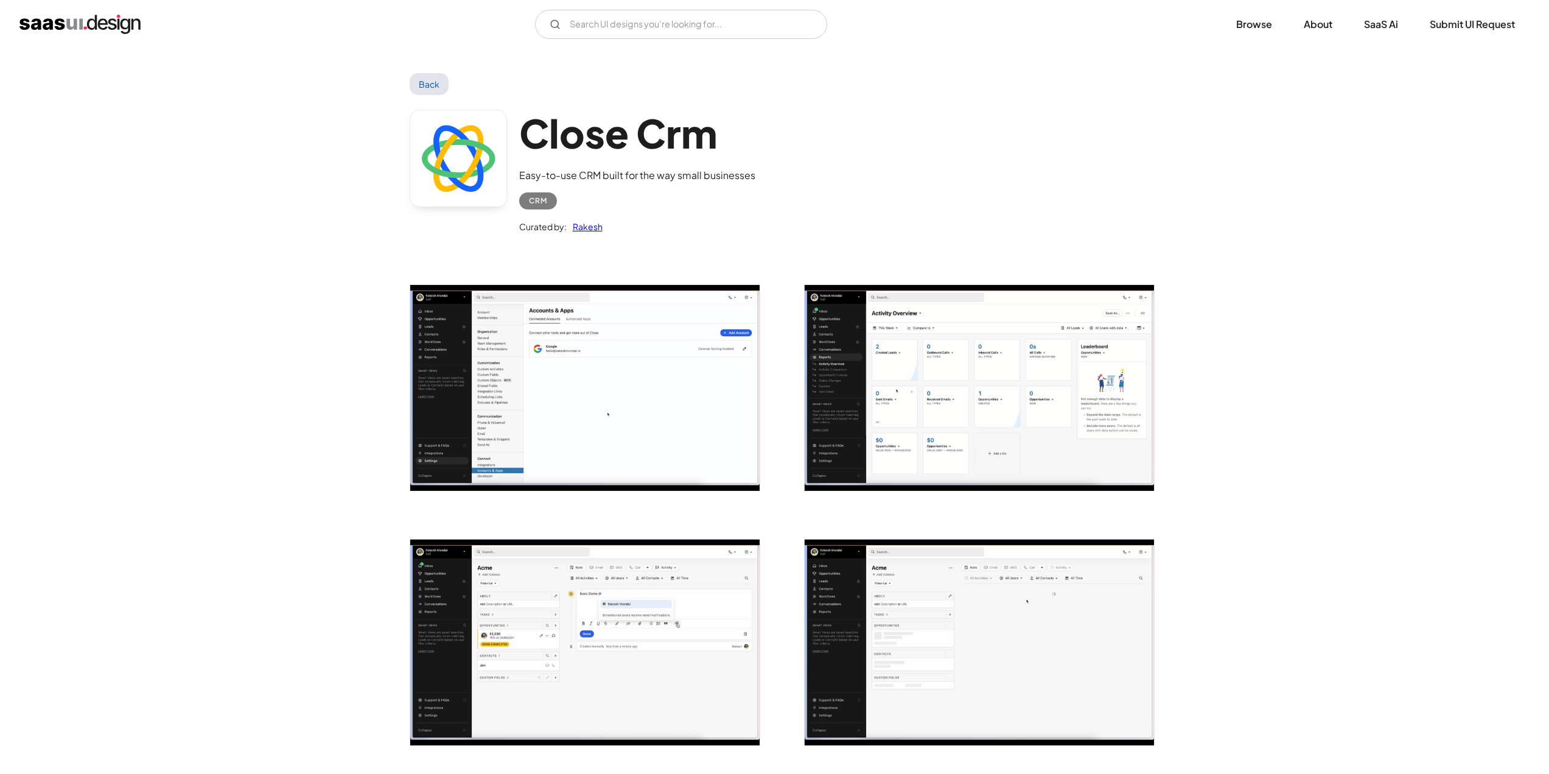
drag, startPoint x: 1218, startPoint y: 372, endPoint x: 1221, endPoint y: 361, distance: 10.8
